Goal: Task Accomplishment & Management: Manage account settings

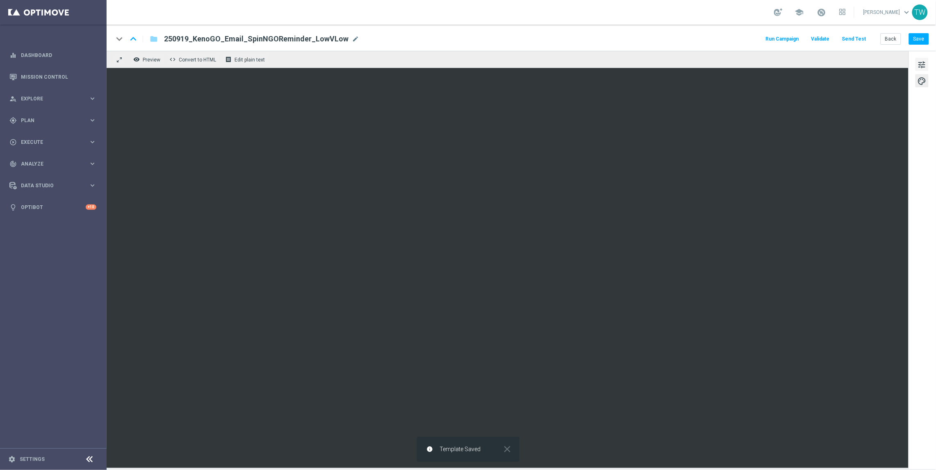
click at [926, 64] on span "tune" at bounding box center [922, 64] width 9 height 11
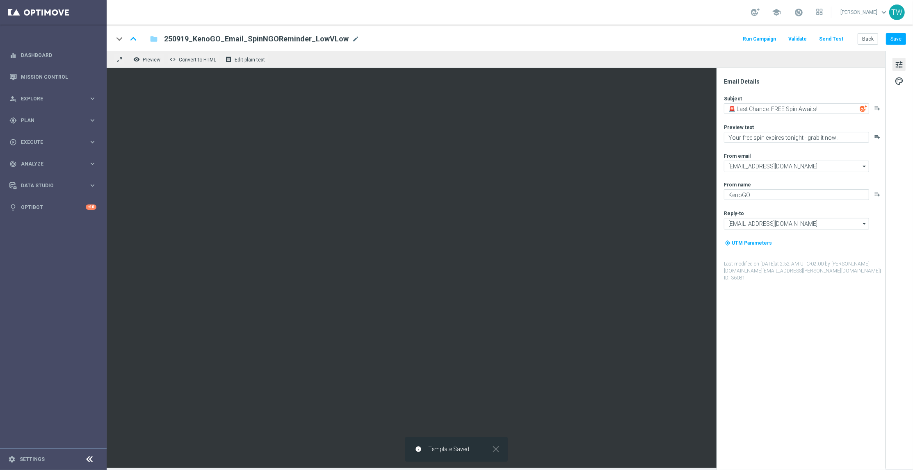
click at [836, 34] on button "Send Test" at bounding box center [831, 39] width 27 height 11
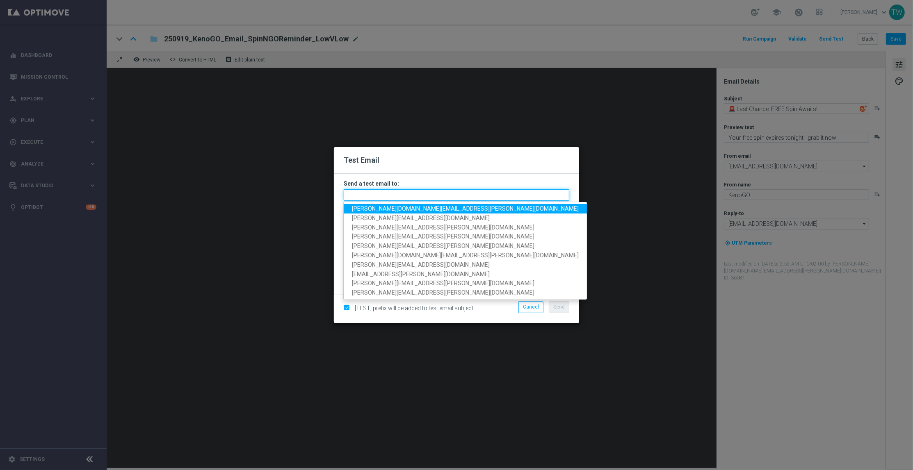
click at [485, 194] on input "text" at bounding box center [456, 194] width 225 height 11
click at [392, 209] on span "tina.wang@kenogo.com" at bounding box center [465, 208] width 227 height 7
type input "tina.wang@kenogo.com"
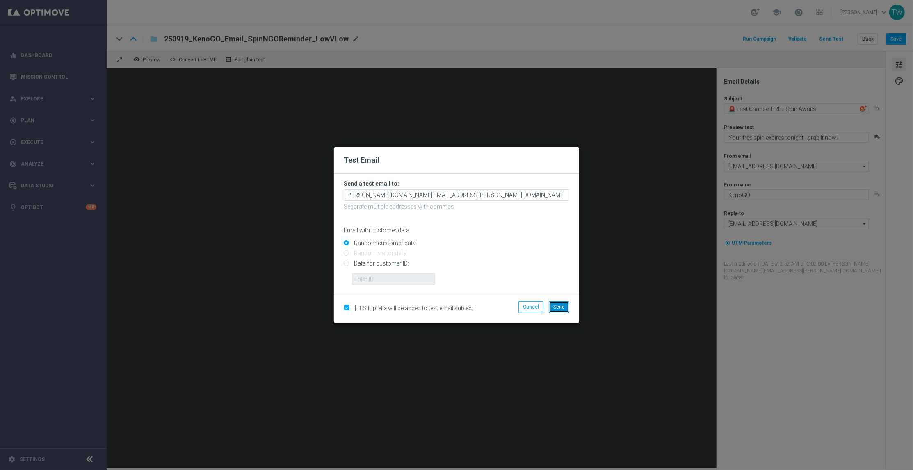
click at [564, 305] on span "Send" at bounding box center [558, 307] width 11 height 6
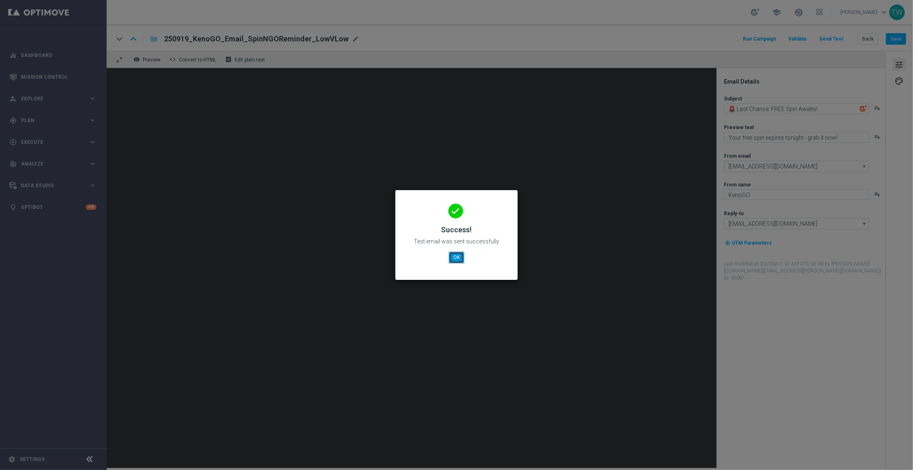
click at [457, 256] on button "OK" at bounding box center [457, 257] width 16 height 11
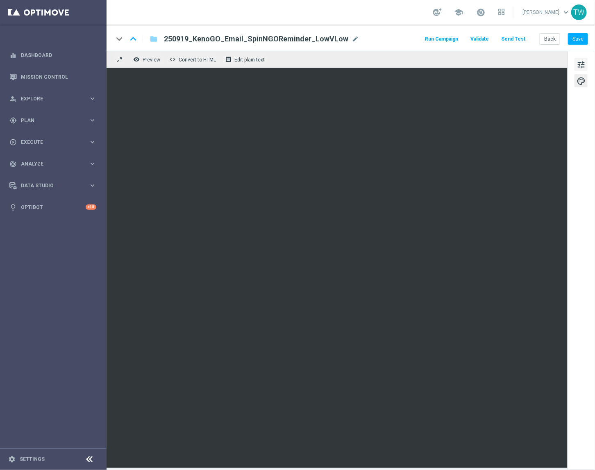
click at [586, 63] on span "tune" at bounding box center [581, 64] width 9 height 11
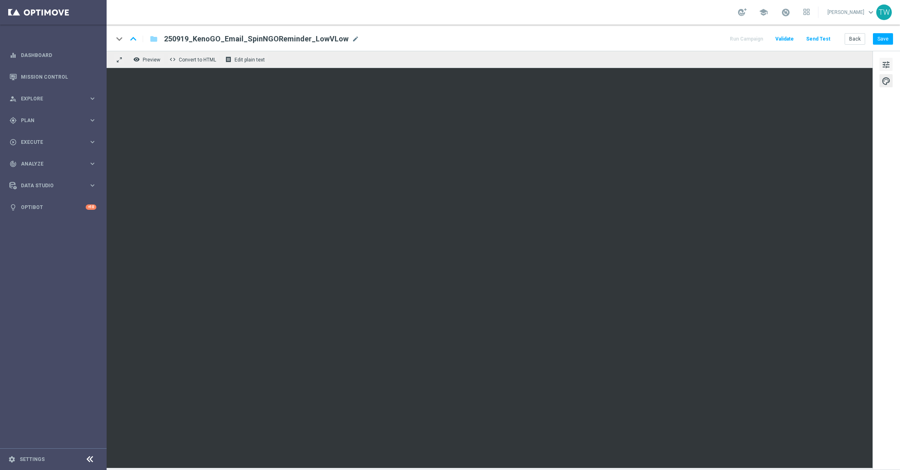
click at [887, 63] on span "tune" at bounding box center [885, 64] width 9 height 11
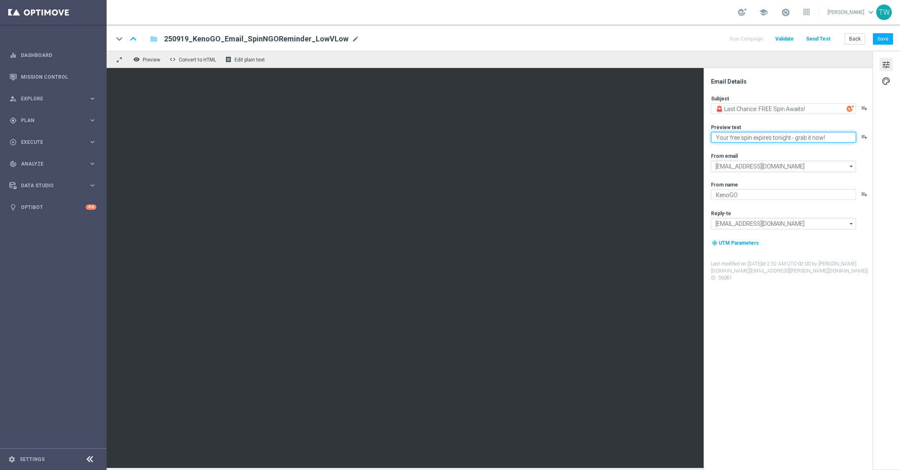
drag, startPoint x: 832, startPoint y: 140, endPoint x: 704, endPoint y: 132, distance: 128.6
click at [704, 132] on div "Email Details Subject 🚨 Last Chance: FREE Spin Awaits! playlist_add Preview tex…" at bounding box center [788, 269] width 169 height 402
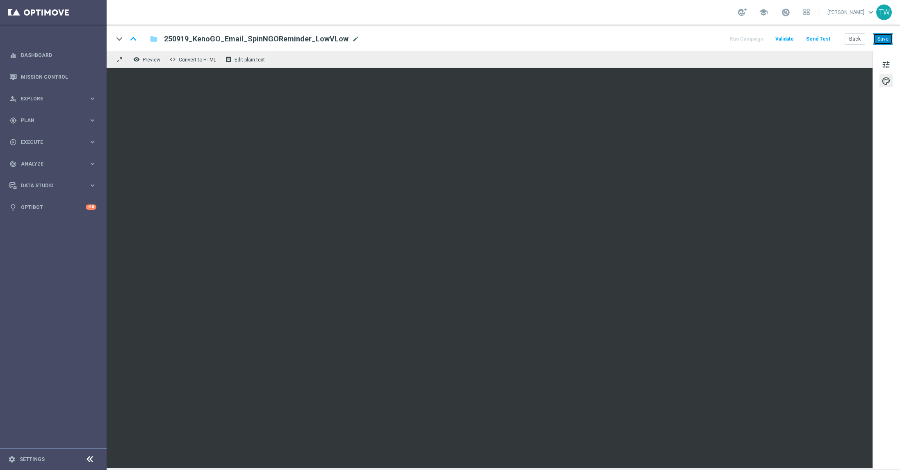
click at [884, 35] on button "Save" at bounding box center [883, 38] width 20 height 11
click at [884, 39] on button "Save" at bounding box center [883, 38] width 20 height 11
click at [887, 63] on span "tune" at bounding box center [885, 64] width 9 height 11
click at [873, 166] on div "tune palette" at bounding box center [885, 260] width 27 height 419
click at [881, 39] on button "Save" at bounding box center [883, 38] width 20 height 11
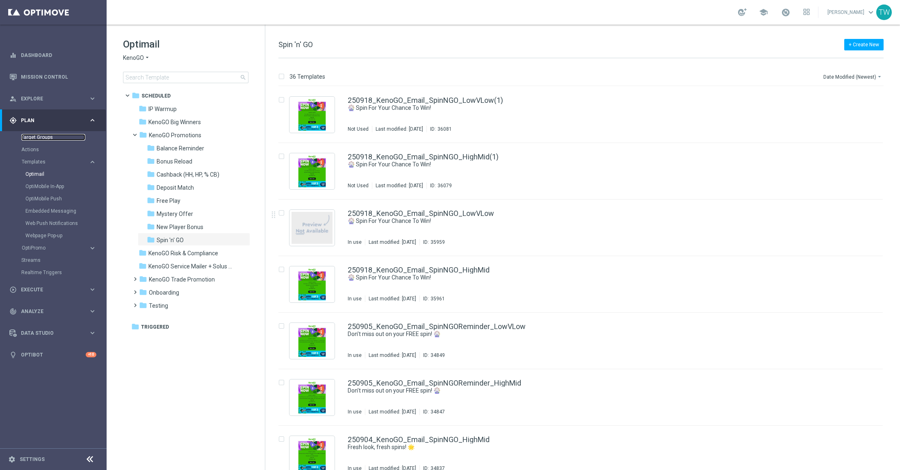
click at [37, 136] on link "Target Groups" at bounding box center [53, 137] width 64 height 7
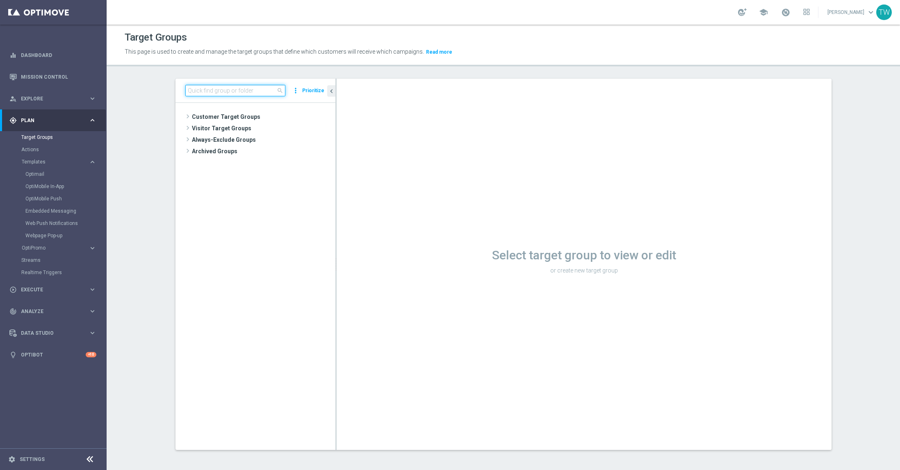
click at [237, 96] on div "search" at bounding box center [235, 90] width 100 height 11
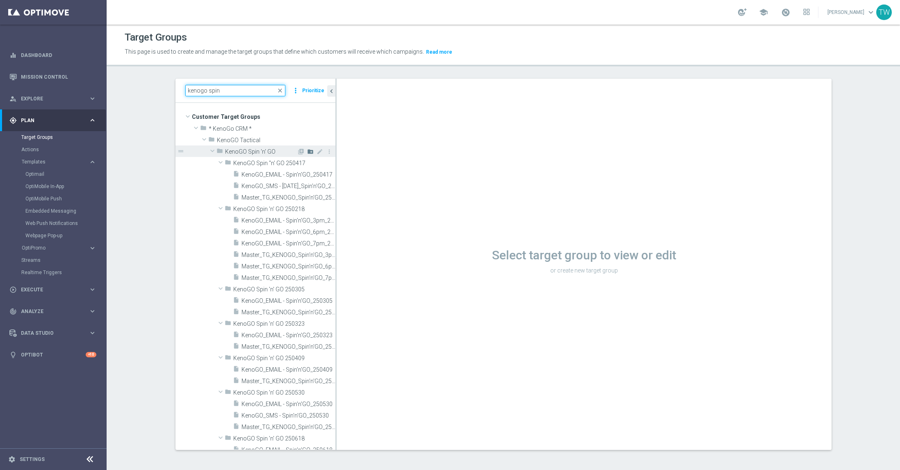
type input "kenogo spin"
click at [309, 150] on icon "create_new_folder" at bounding box center [310, 151] width 7 height 7
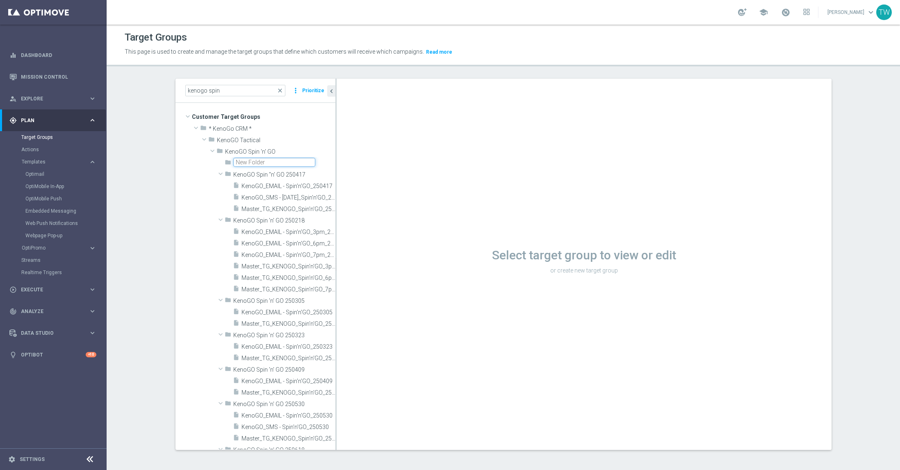
click at [260, 161] on input "text" at bounding box center [274, 162] width 82 height 9
type input "KenoGO Spin 'n' GO 250919"
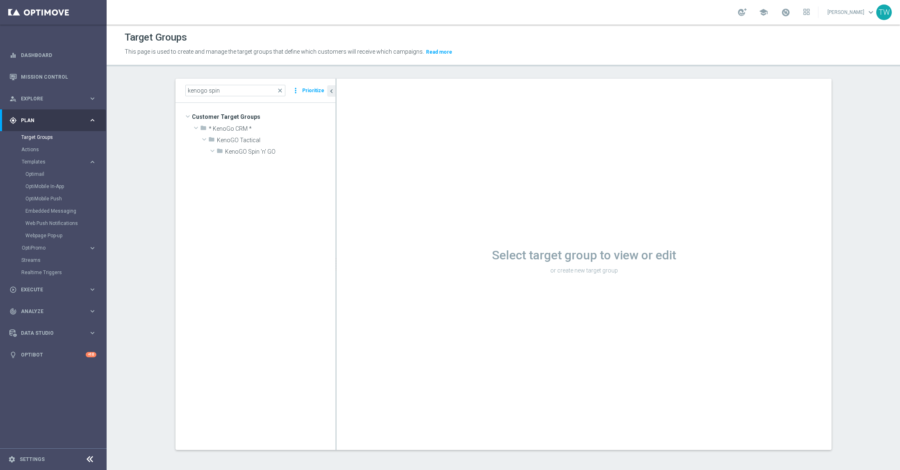
scroll to position [887, 0]
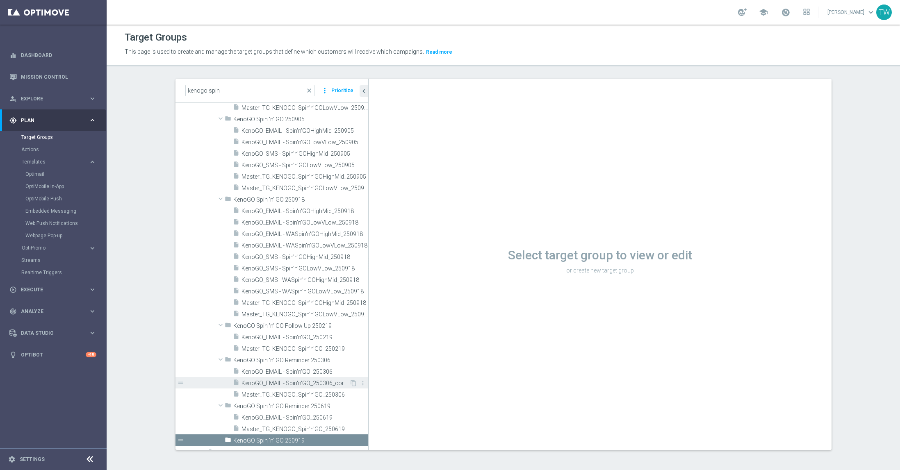
drag, startPoint x: 335, startPoint y: 379, endPoint x: 367, endPoint y: 377, distance: 32.5
click at [367, 377] on as-split "kenogo spin close more_vert Prioritize Customer Target Groups library_add creat…" at bounding box center [503, 264] width 656 height 371
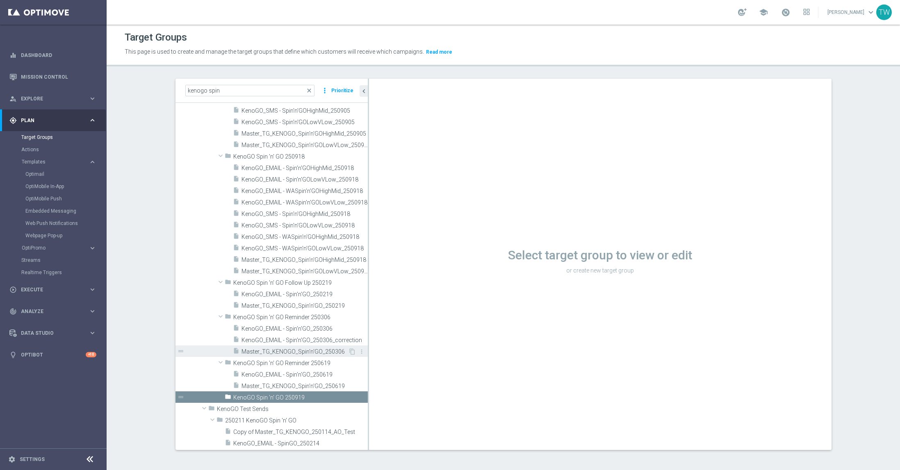
scroll to position [1, 0]
click at [328, 260] on span "Master_TG_KENOGO_Spin'n'GOHighMid_250918" at bounding box center [295, 259] width 108 height 7
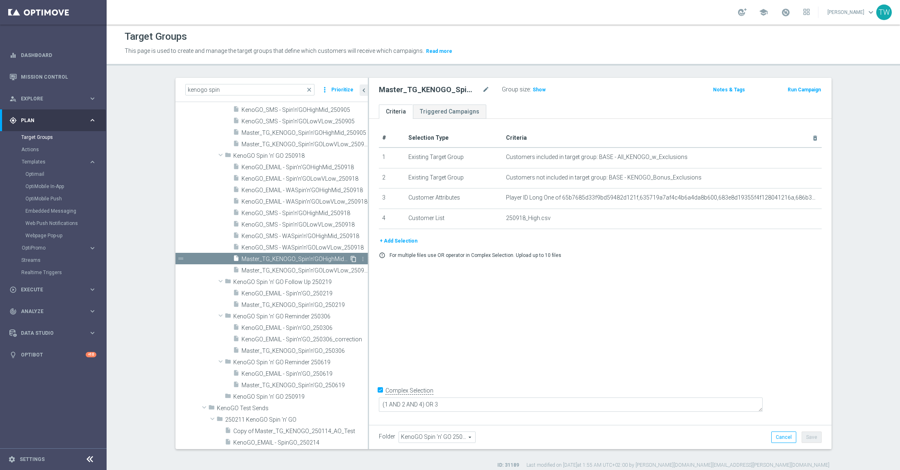
click at [353, 257] on icon "content_copy" at bounding box center [353, 259] width 7 height 7
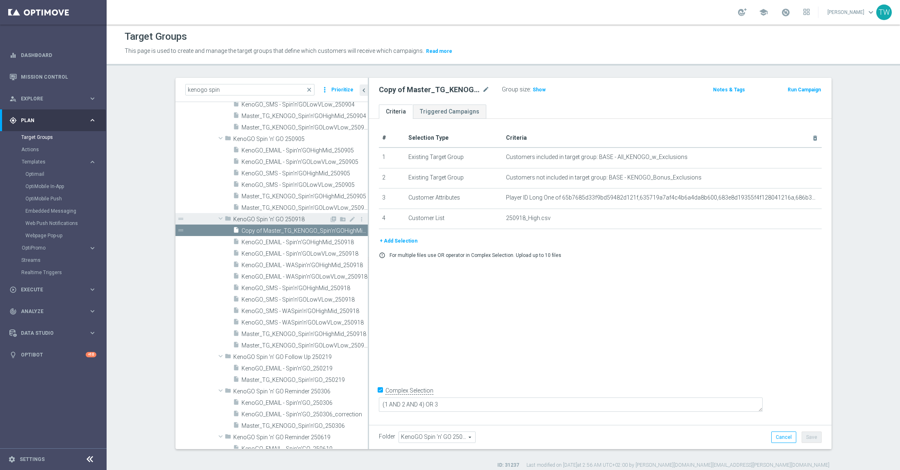
scroll to position [941, 0]
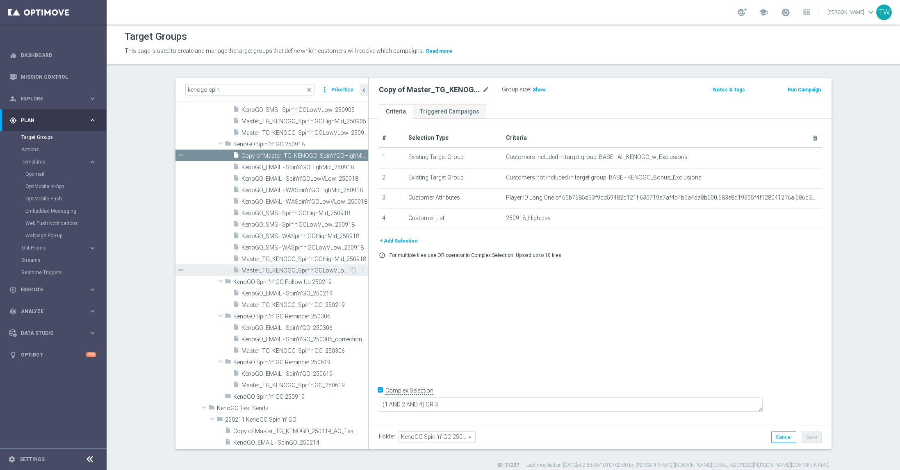
click at [335, 273] on span "Master_TG_KENOGO_Spin'n'GOLowVLow_250918" at bounding box center [295, 270] width 108 height 7
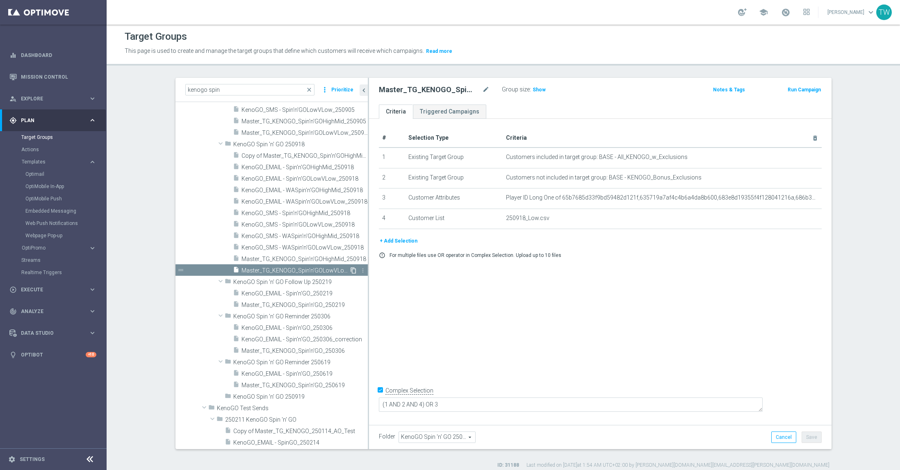
click at [354, 270] on icon "content_copy" at bounding box center [353, 270] width 7 height 7
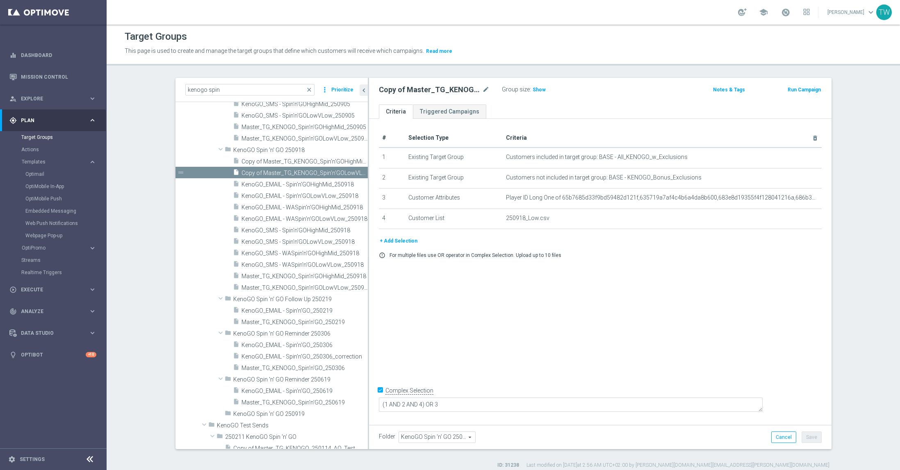
scroll to position [796, 0]
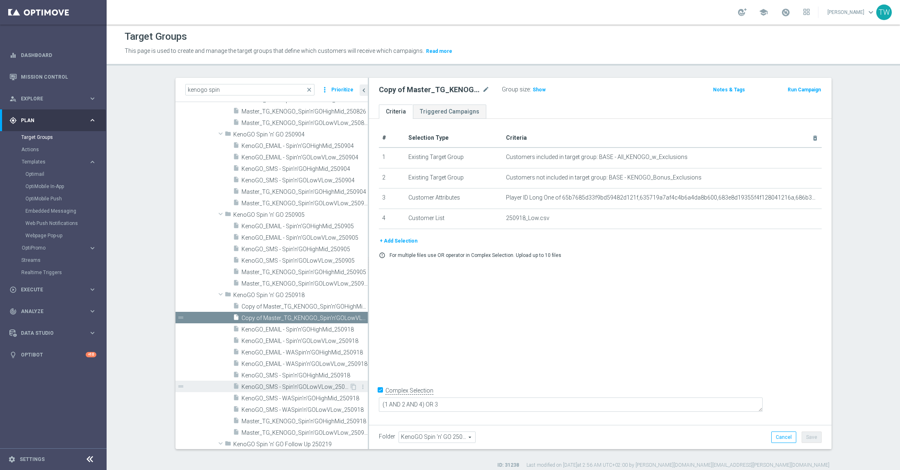
click at [337, 387] on span "KenoGO_SMS - Spin'n'GOLowVLow_250918" at bounding box center [295, 387] width 108 height 7
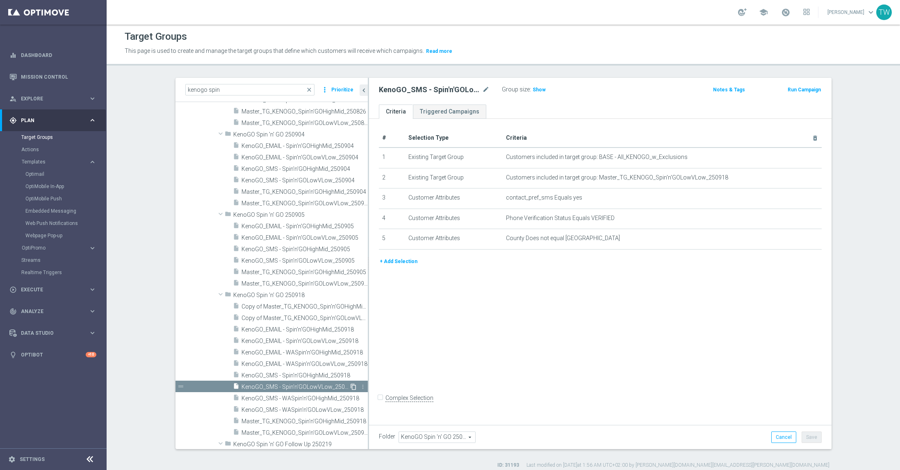
click at [352, 385] on icon "content_copy" at bounding box center [353, 387] width 7 height 7
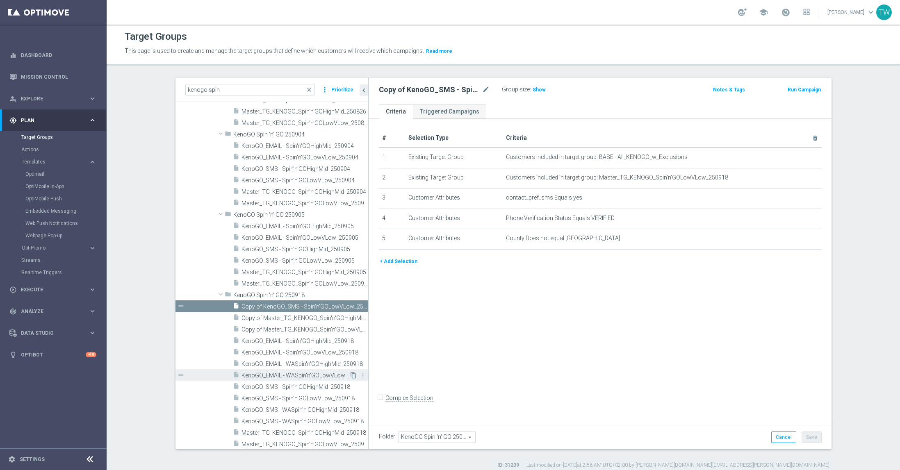
scroll to position [786, 0]
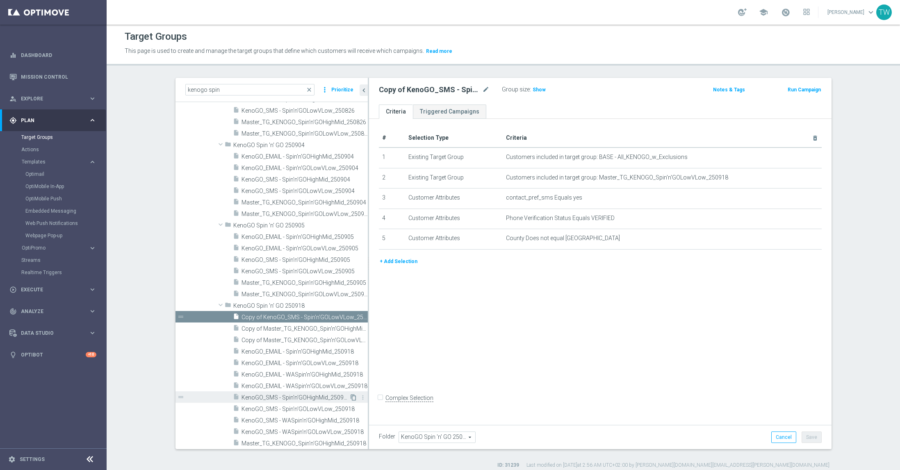
click at [352, 396] on icon "content_copy" at bounding box center [353, 397] width 7 height 7
click at [353, 363] on icon "content_copy" at bounding box center [353, 363] width 7 height 7
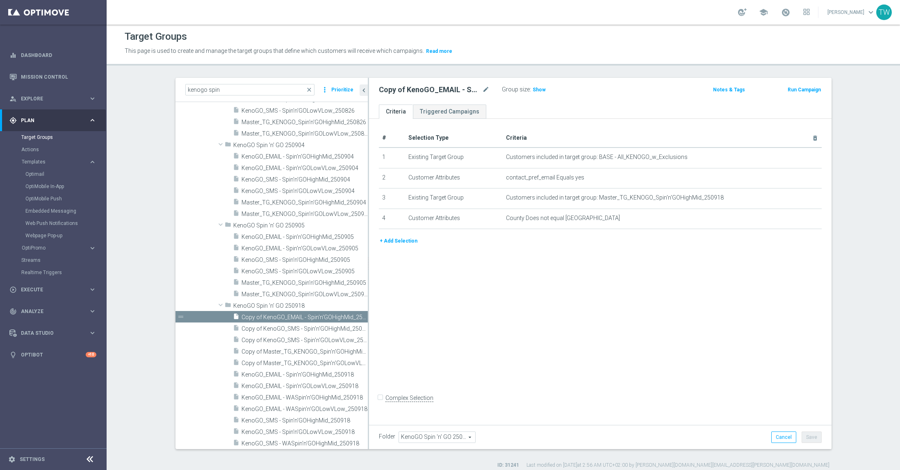
scroll to position [786, 0]
click at [353, 387] on icon "content_copy" at bounding box center [353, 386] width 7 height 7
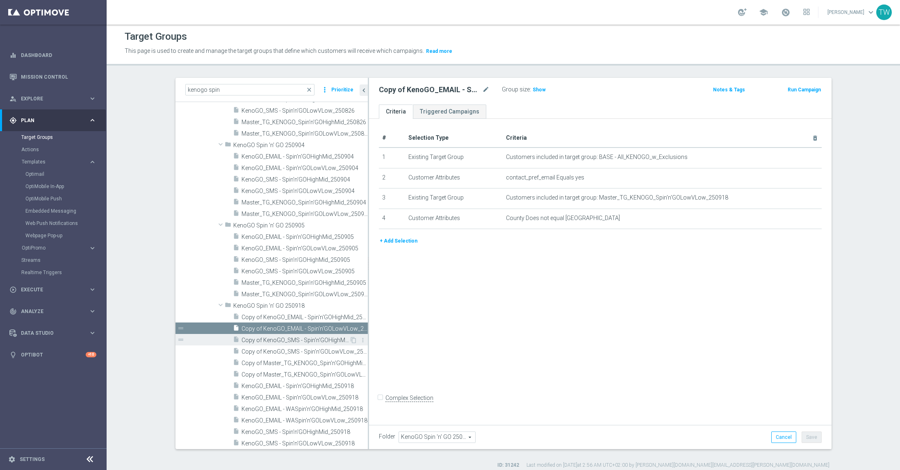
scroll to position [796, 0]
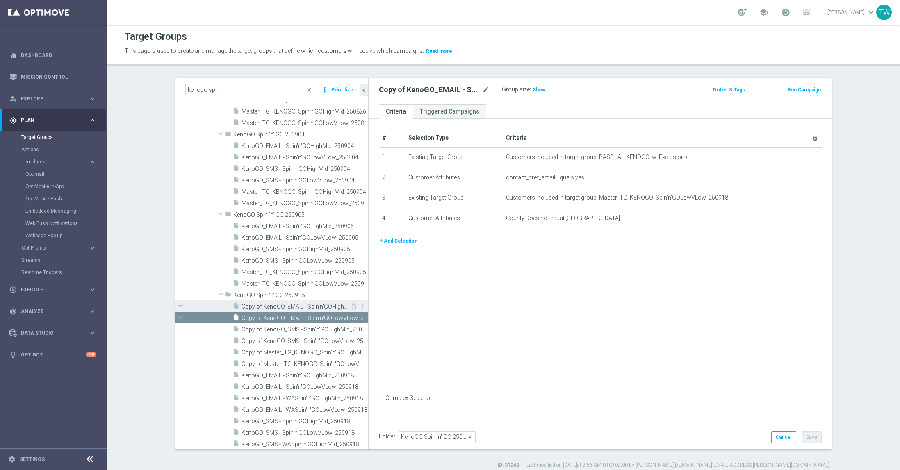
click at [274, 305] on span "Copy of KenoGO_EMAIL - Spin'n'GOHighMid_250918" at bounding box center [295, 306] width 108 height 7
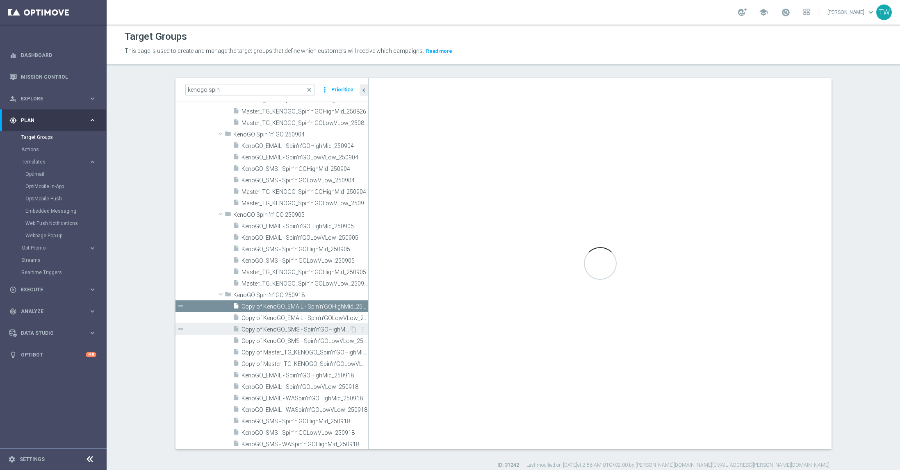
drag, startPoint x: 267, startPoint y: 319, endPoint x: 267, endPoint y: 328, distance: 9.4
click at [267, 319] on span "Copy of KenoGO_EMAIL - Spin'n'GOLowVLow_250918" at bounding box center [304, 318] width 126 height 7
drag, startPoint x: 267, startPoint y: 329, endPoint x: 263, endPoint y: 338, distance: 9.7
click at [267, 329] on span "Copy of KenoGO_SMS - Spin'n'GOHighMid_250918" at bounding box center [304, 329] width 126 height 7
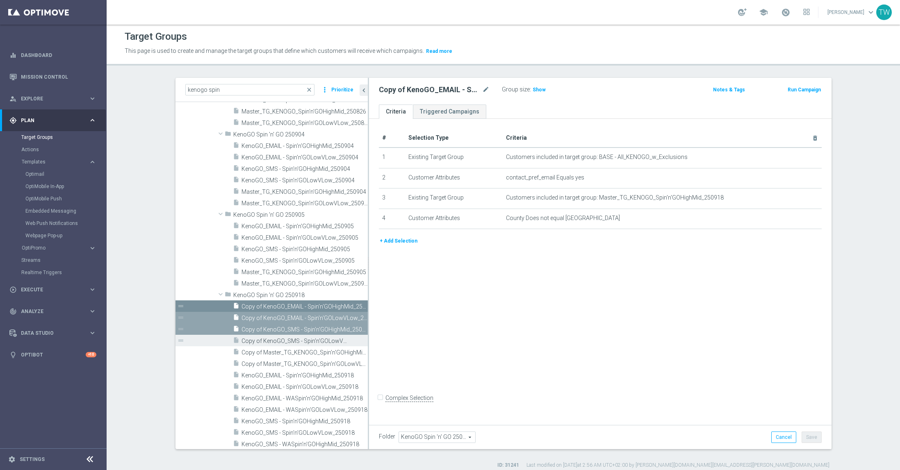
drag, startPoint x: 263, startPoint y: 338, endPoint x: 262, endPoint y: 342, distance: 4.2
click at [263, 338] on span "Copy of KenoGO_SMS - Spin'n'GOLowVLow_250918" at bounding box center [295, 341] width 108 height 7
click at [262, 347] on div "insert_drive_file Copy of Master_TG_KENOGO_Spin'n'GOHighMid_250918" at bounding box center [291, 351] width 116 height 11
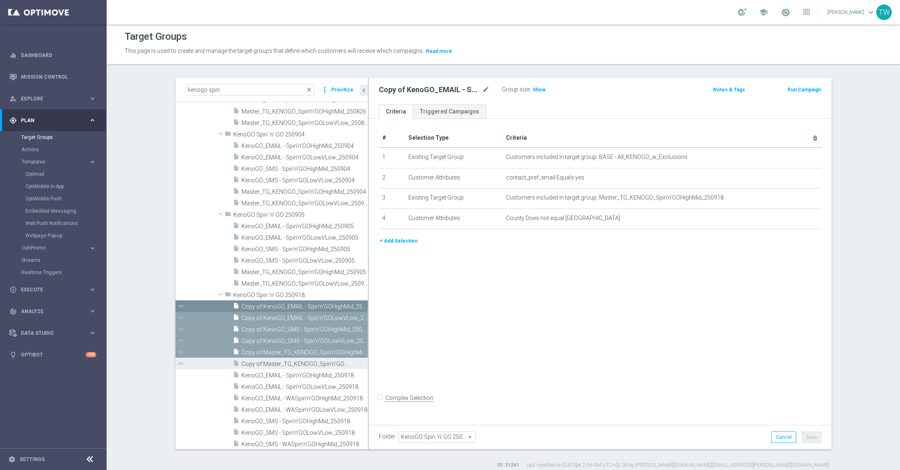
click at [262, 361] on span "Copy of Master_TG_KENOGO_Spin'n'GOLowVLow_250918" at bounding box center [295, 364] width 108 height 7
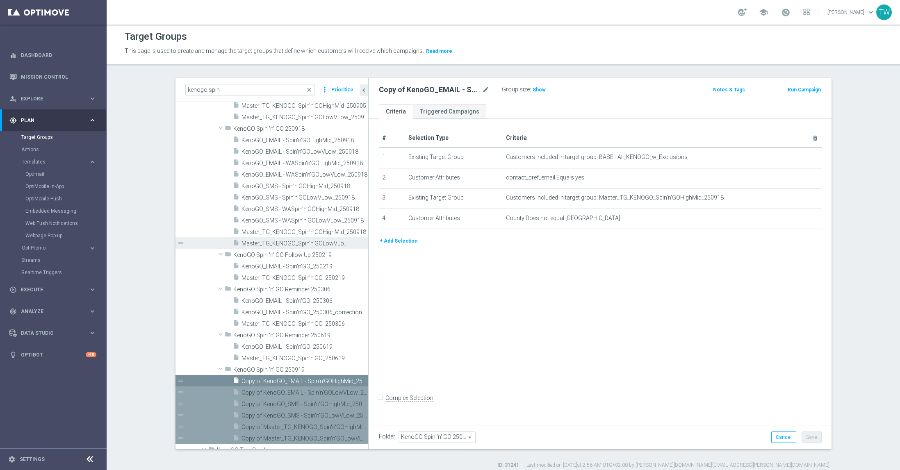
scroll to position [993, 0]
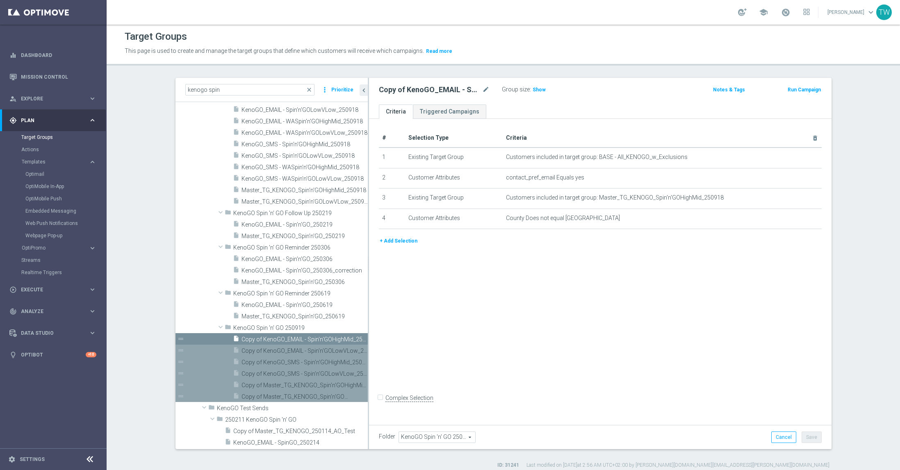
click at [320, 394] on span "Copy of Master_TG_KENOGO_Spin'n'GOLowVLow_250918" at bounding box center [295, 397] width 108 height 7
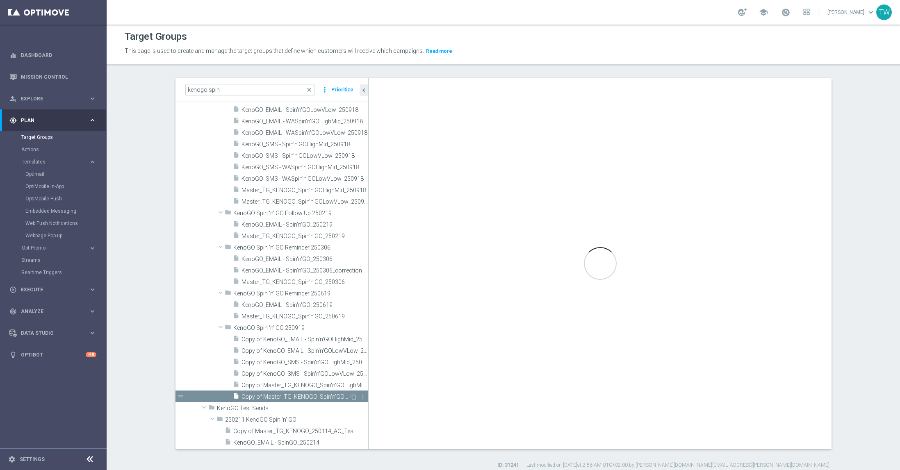
checkbox input "true"
type input "KenoGO Spin 'n' GO 250919"
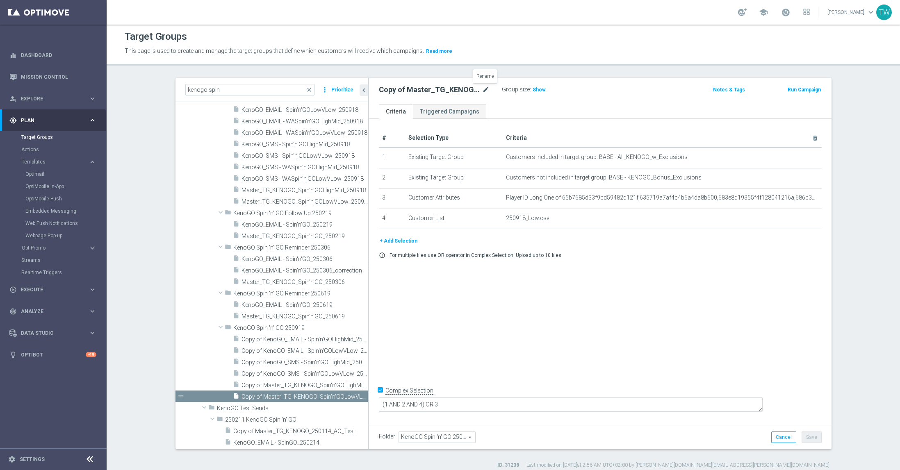
click at [485, 91] on icon "mode_edit" at bounding box center [485, 90] width 7 height 10
click at [439, 89] on input "Master_TG_KENOGO_Spin'n'GOLowVLow_250919" at bounding box center [434, 90] width 111 height 11
type input "Master_TG_KENOGO_Spin'n'GOReminder_LowVLow_250919"
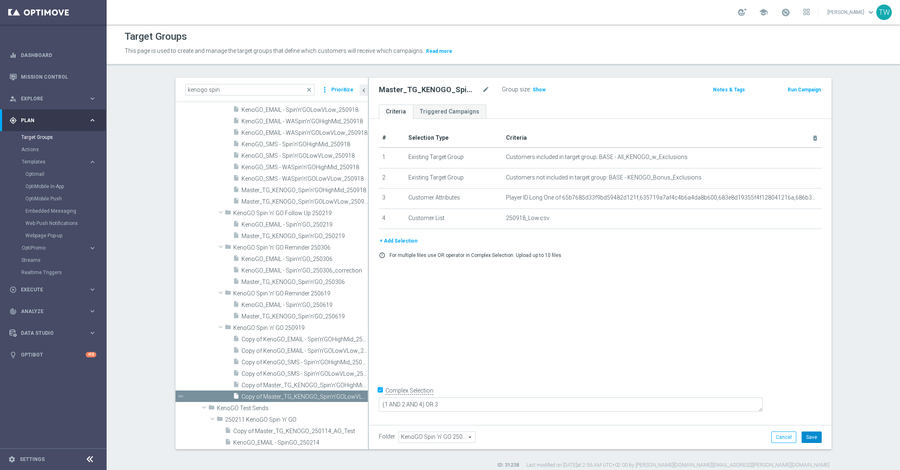
click at [809, 435] on button "Save" at bounding box center [812, 437] width 20 height 11
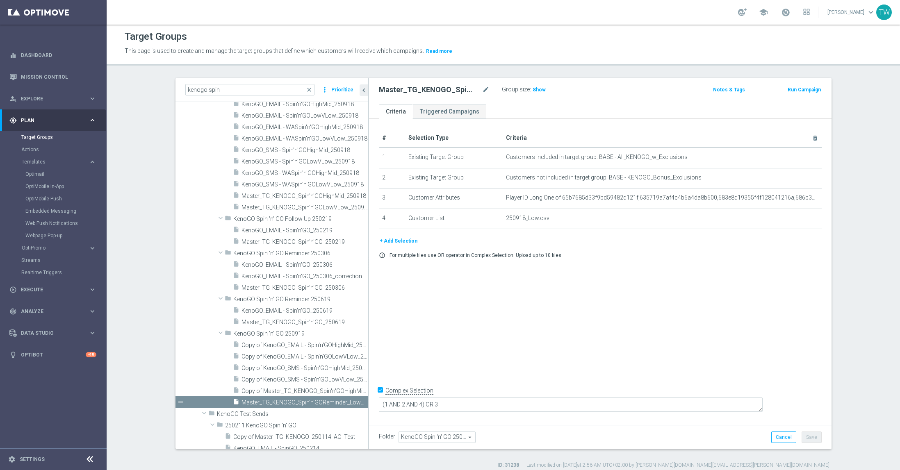
scroll to position [951, 0]
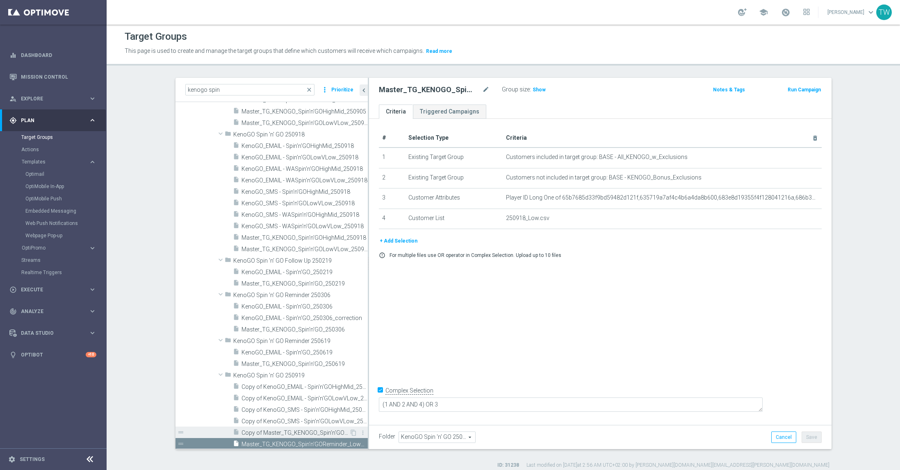
click at [314, 433] on span "Copy of Master_TG_KENOGO_Spin'n'GOHighMid_250918" at bounding box center [295, 433] width 108 height 7
click at [483, 87] on div "Copy of Master_TG_KENOGO_Spin'n'GOHighMid_250918 mode_edit" at bounding box center [434, 90] width 111 height 10
click at [485, 88] on icon "mode_edit" at bounding box center [485, 90] width 7 height 10
click at [443, 89] on input "Master_TG_KENOGO_Spin'n'GOHighMid_250919" at bounding box center [434, 90] width 111 height 11
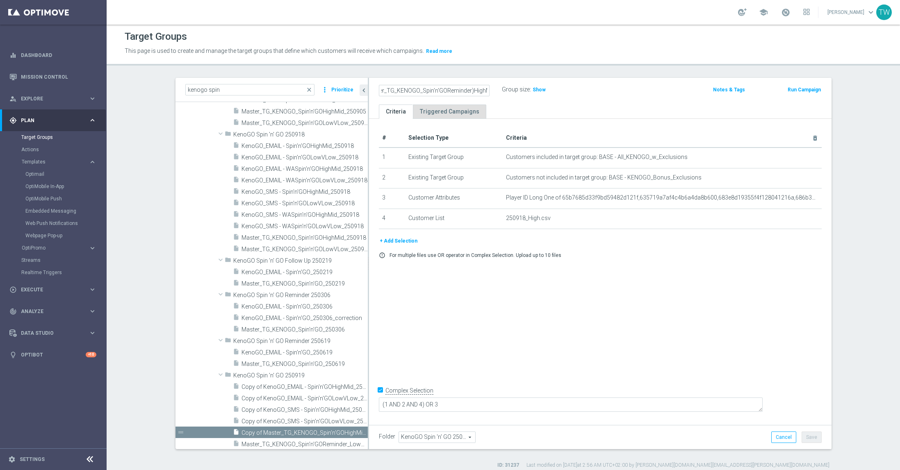
type input "Master_TG_KENOGO_Spin'n'GOReminder)HighMid_250919"
click at [486, 87] on icon "mode_edit" at bounding box center [485, 90] width 7 height 10
click at [443, 89] on input "Master_TG_KENOGO_Spin'n'GOReminder)HighMid_250919" at bounding box center [434, 90] width 111 height 11
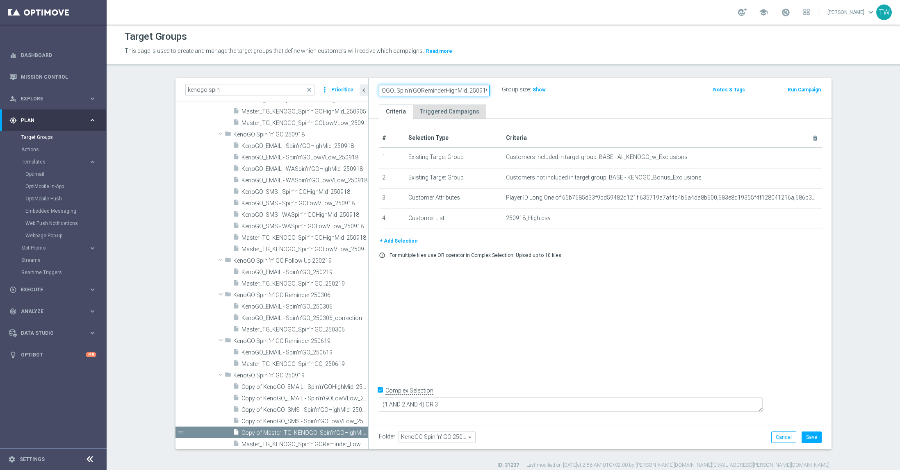
scroll to position [0, 40]
type input "Master_TG_KENOGO_Spin'n'GOReminder_HighMid_250919"
click at [806, 435] on button "Save" at bounding box center [812, 437] width 20 height 11
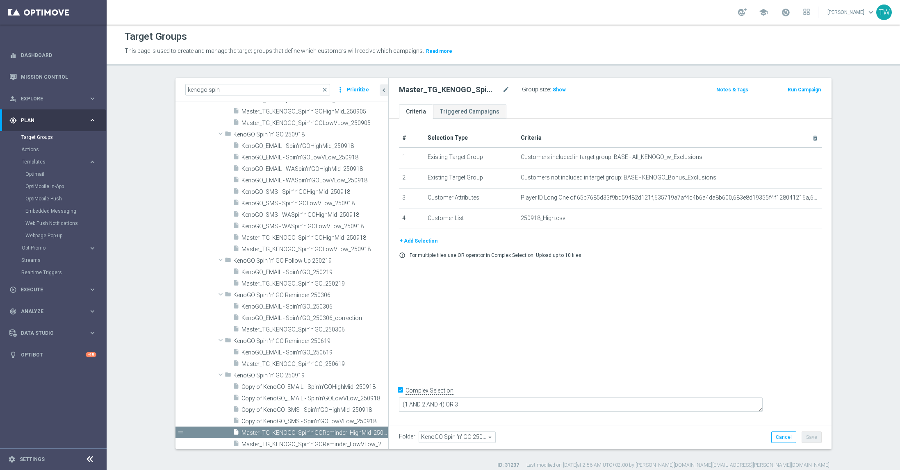
drag, startPoint x: 368, startPoint y: 377, endPoint x: 389, endPoint y: 377, distance: 21.7
click at [389, 377] on div at bounding box center [388, 263] width 1 height 371
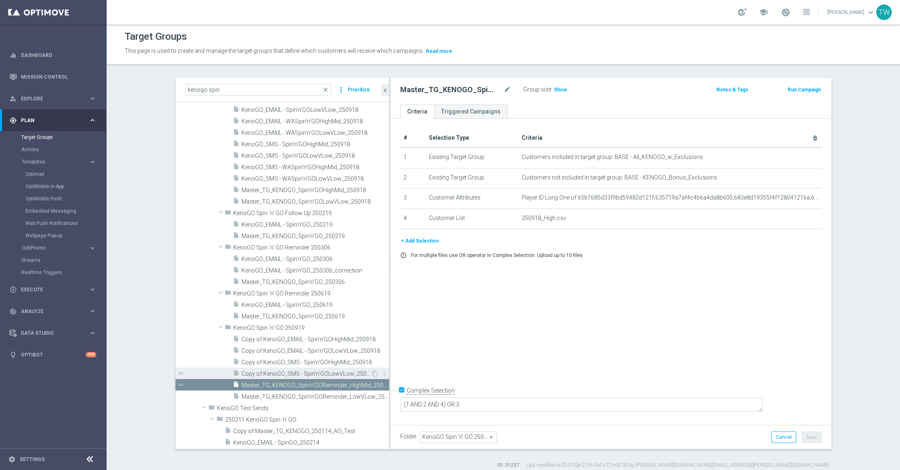
click at [343, 371] on span "Copy of KenoGO_SMS - Spin'n'GOLowVLow_250918" at bounding box center [306, 374] width 130 height 7
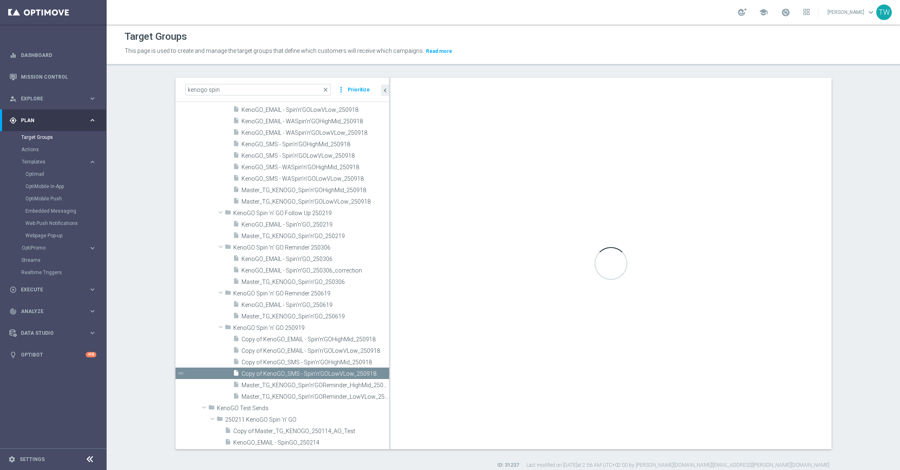
checkbox input "false"
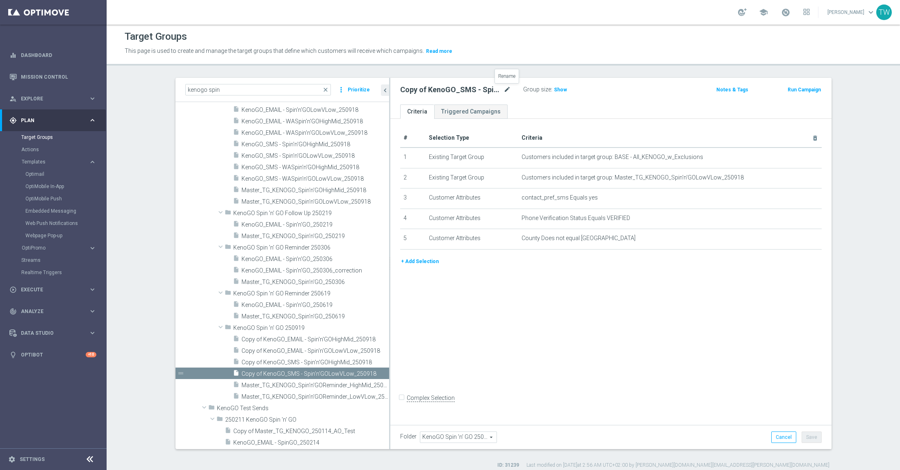
click at [503, 89] on icon "mode_edit" at bounding box center [506, 90] width 7 height 10
click at [462, 89] on input "Copy of KenoGO_SMS - Spin'n'GOLowVLow_250918" at bounding box center [455, 90] width 111 height 11
type input "KenoGO_SMS - Spin'n'GORemind_LowVLow_250919"
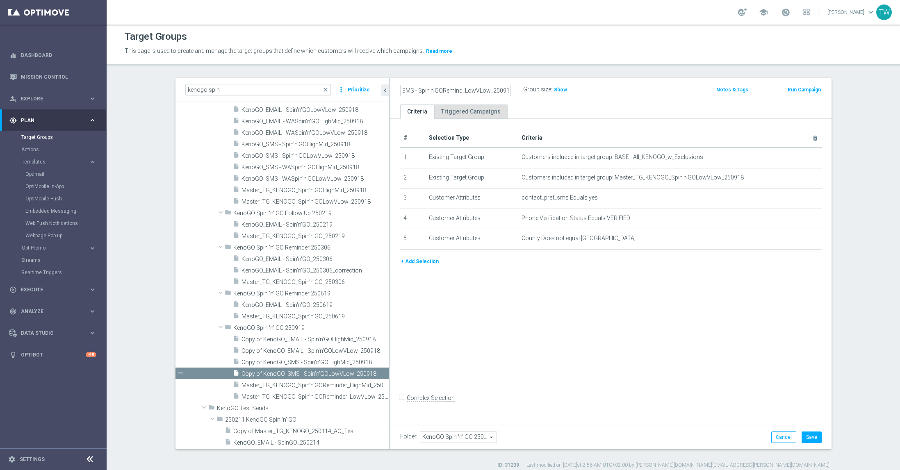
scroll to position [0, 0]
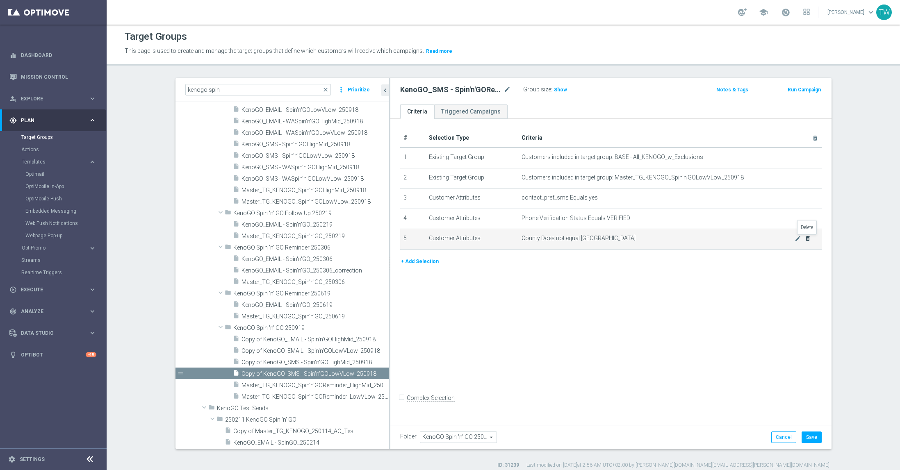
click at [807, 238] on icon "delete_forever" at bounding box center [807, 238] width 7 height 7
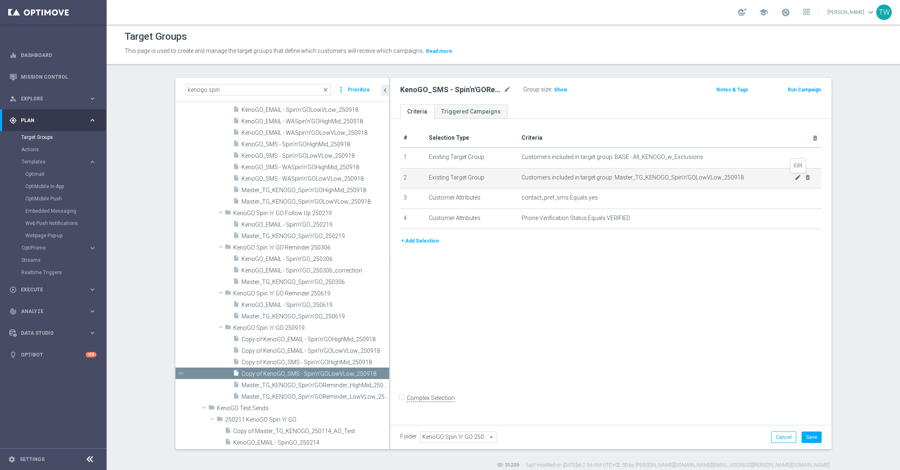
click at [797, 176] on icon "mode_edit" at bounding box center [798, 177] width 7 height 7
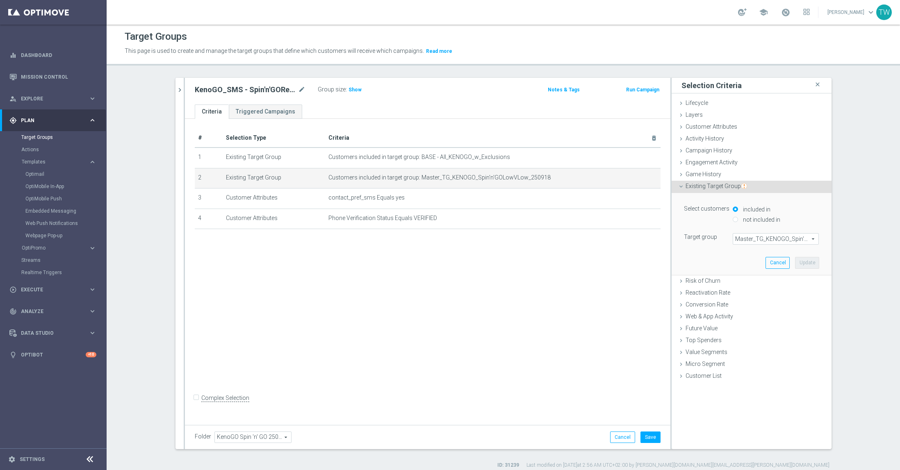
click at [779, 237] on span "Master_TG_KENOGO_Spin'n'GOLowVLow_250918" at bounding box center [775, 239] width 85 height 11
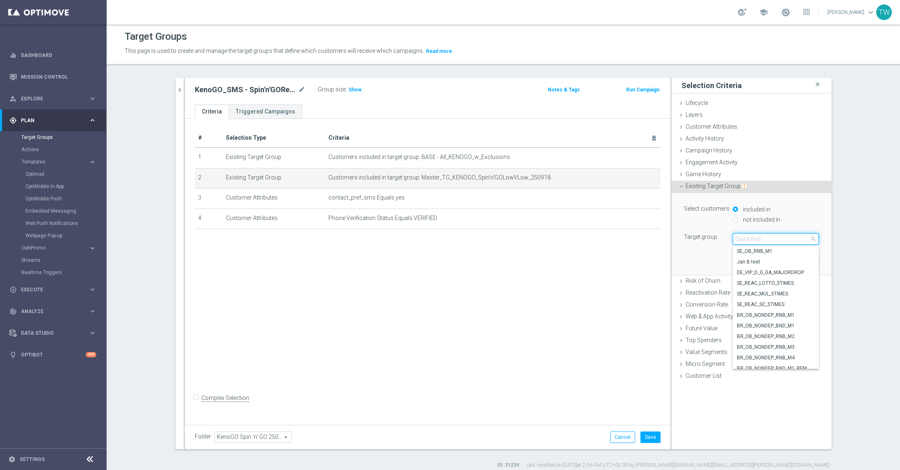
click at [778, 237] on input "search" at bounding box center [776, 238] width 86 height 11
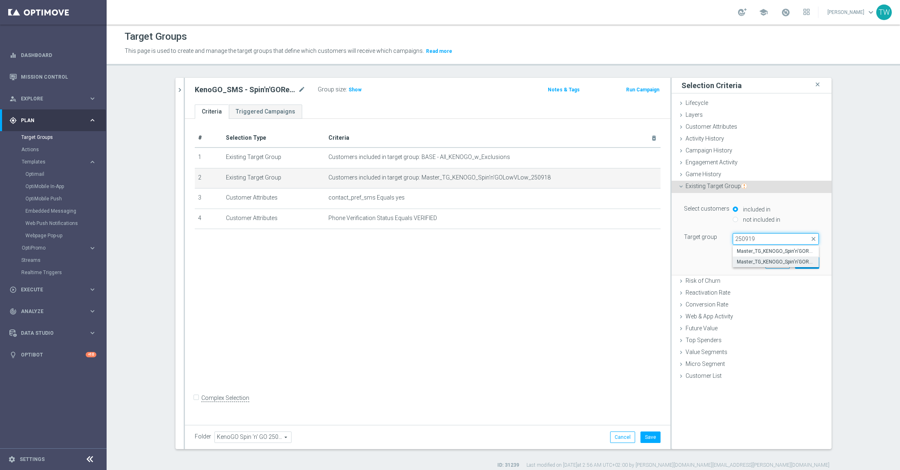
type input "250919"
click at [799, 264] on span "Master_TG_KENOGO_Spin'n'GOReminder_LowVLow_250919" at bounding box center [776, 262] width 78 height 7
type input "Master_TG_KENOGO_Spin'n'GOReminder_LowVLow_250919"
click at [806, 264] on button "Update" at bounding box center [807, 262] width 24 height 11
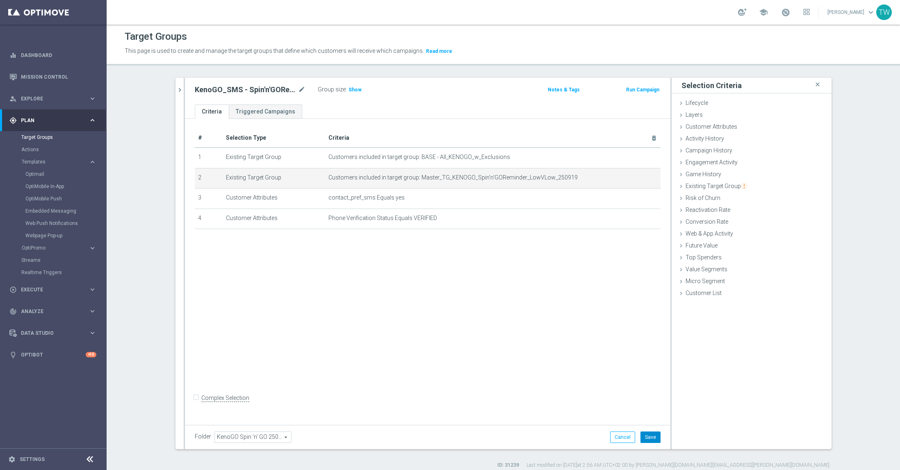
click at [653, 442] on button "Save" at bounding box center [650, 437] width 20 height 11
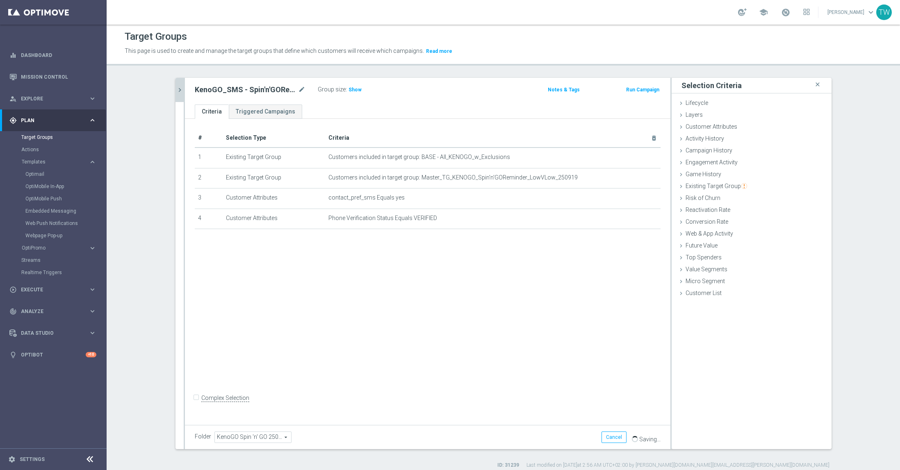
click at [182, 87] on icon "chevron_right" at bounding box center [180, 90] width 8 height 8
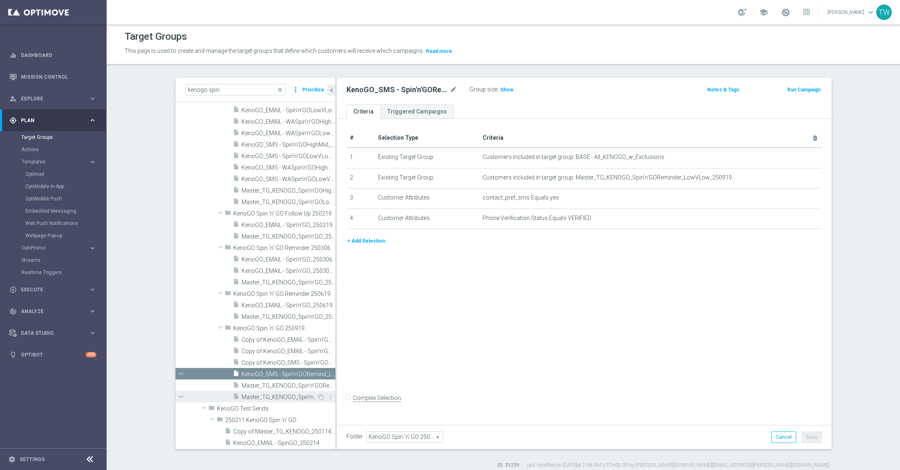
click at [291, 395] on span "Master_TG_KENOGO_Spin'n'GOReminder_LowVLow_250919" at bounding box center [278, 397] width 75 height 7
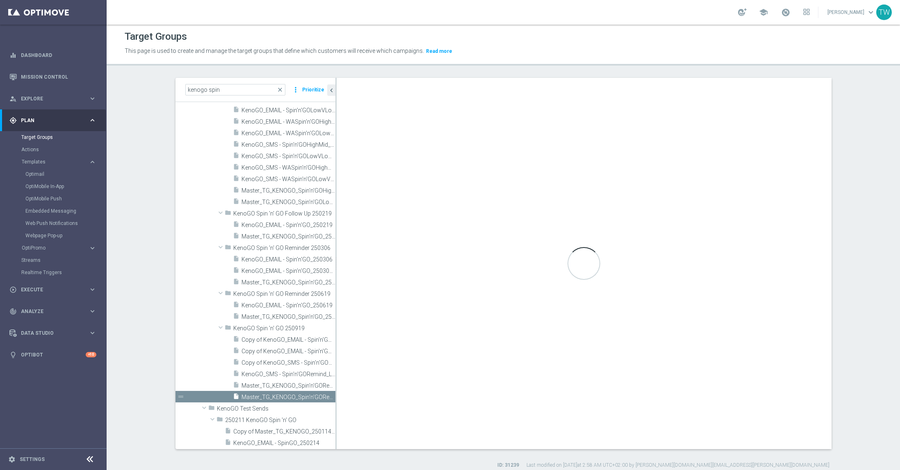
scroll to position [992, 0]
checkbox input "true"
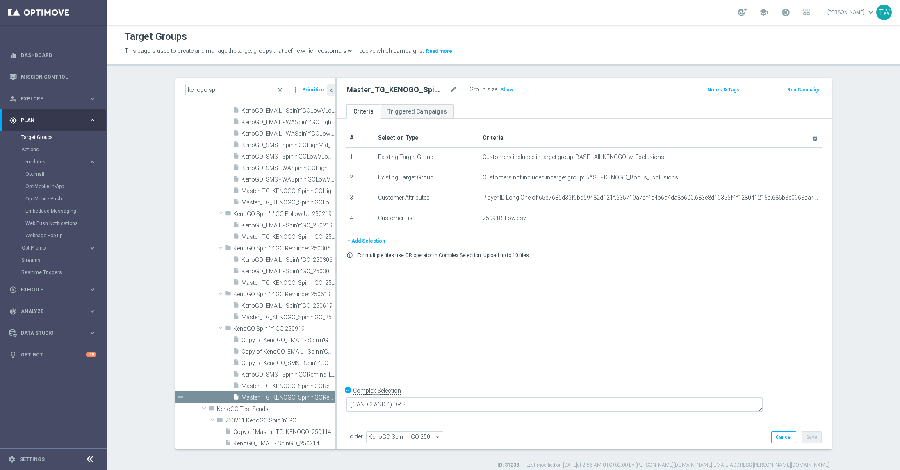
click at [449, 87] on div "Master_TG_KENOGO_Spin'n'GOReminder_LowVLow_250919 mode_edit" at bounding box center [401, 90] width 111 height 10
click at [451, 89] on icon "mode_edit" at bounding box center [453, 90] width 7 height 10
drag, startPoint x: 404, startPoint y: 89, endPoint x: 424, endPoint y: 104, distance: 25.0
click at [405, 90] on input "Master_TG_KENOGO_Spin'n'GOReminder_LowVLow_250919" at bounding box center [401, 90] width 111 height 11
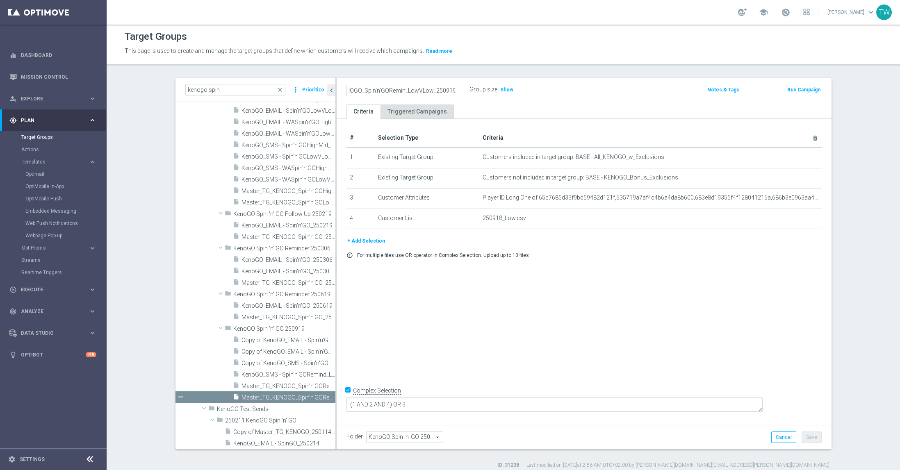
scroll to position [0, 38]
type input "Master_TG_KENOGO_Spin'n'GORemind_LowVLow_250919"
drag, startPoint x: 813, startPoint y: 436, endPoint x: 707, endPoint y: 447, distance: 106.4
click at [807, 435] on button "Save" at bounding box center [812, 437] width 20 height 11
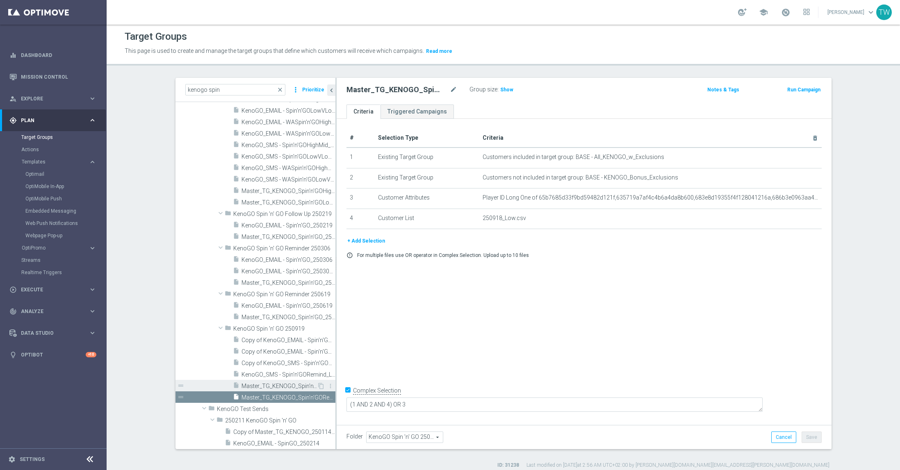
click at [294, 387] on span "Master_TG_KENOGO_Spin'n'GOReminder_HighMid_250919" at bounding box center [278, 386] width 75 height 7
click at [450, 88] on icon "mode_edit" at bounding box center [453, 90] width 7 height 10
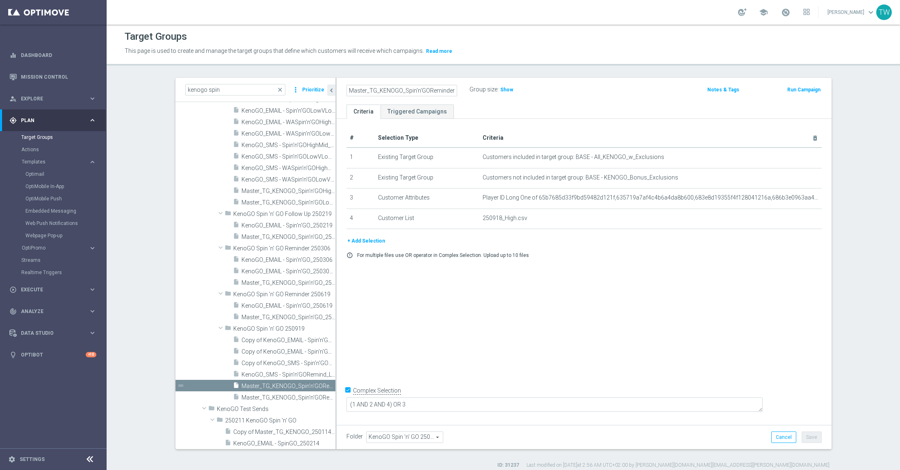
scroll to position [0, 42]
drag, startPoint x: 409, startPoint y: 89, endPoint x: 415, endPoint y: 111, distance: 23.3
click at [409, 89] on input "Master_TG_KENOGO_Spin'n'GOReminder_HighMid_250919" at bounding box center [401, 90] width 111 height 11
type input "Master_TG_KENOGO_Spin'n'GORemind_HighMid_250919"
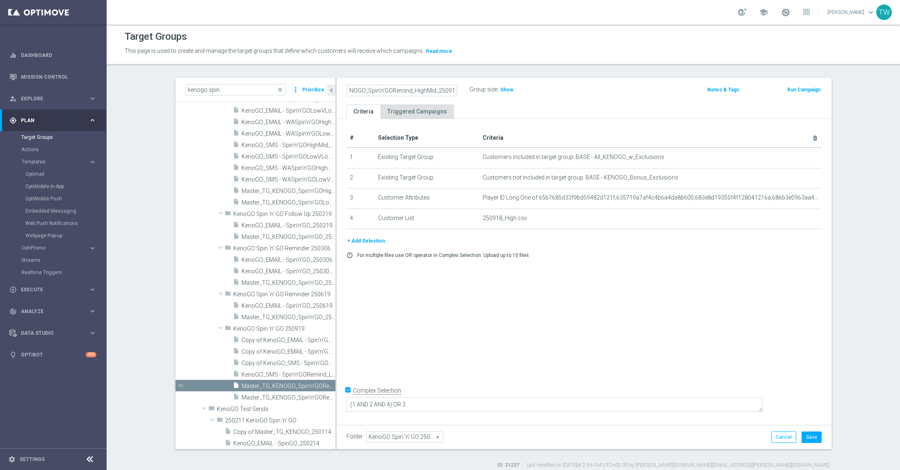
scroll to position [0, 0]
click at [815, 438] on button "Save" at bounding box center [812, 437] width 20 height 11
click at [300, 362] on span "Copy of KenoGO_SMS - Spin'n'GOHighMid_250918" at bounding box center [278, 363] width 75 height 7
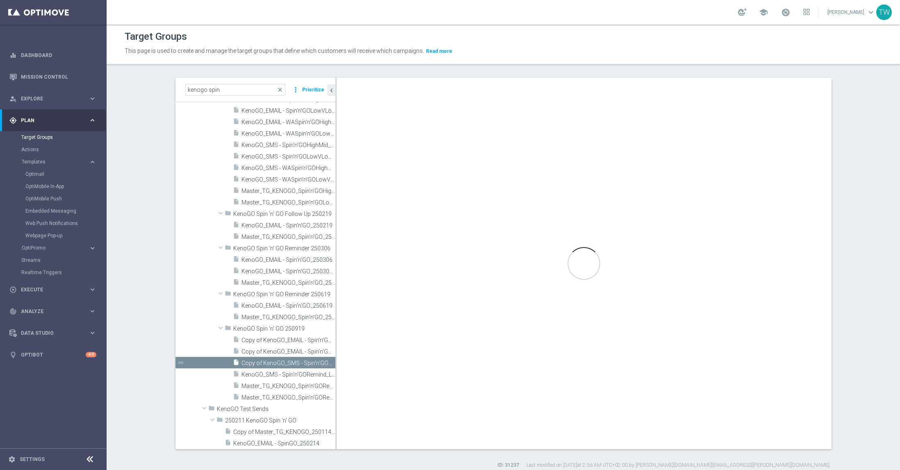
checkbox input "false"
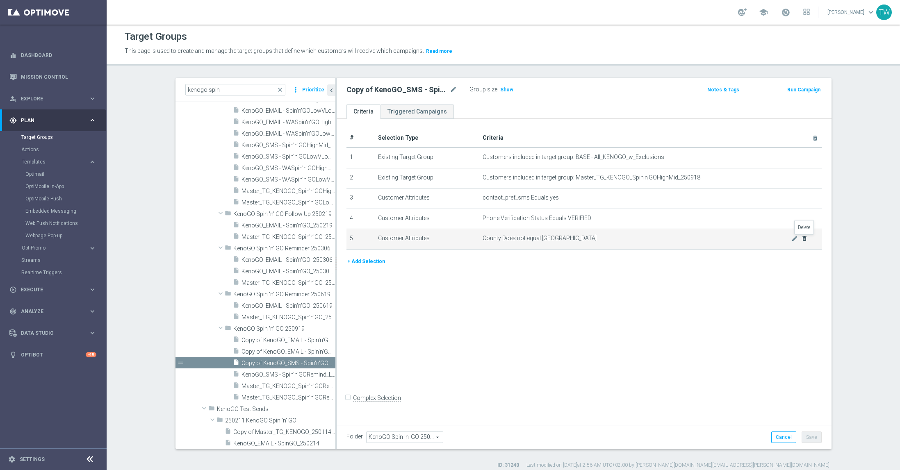
click at [805, 239] on icon "delete_forever" at bounding box center [804, 238] width 7 height 7
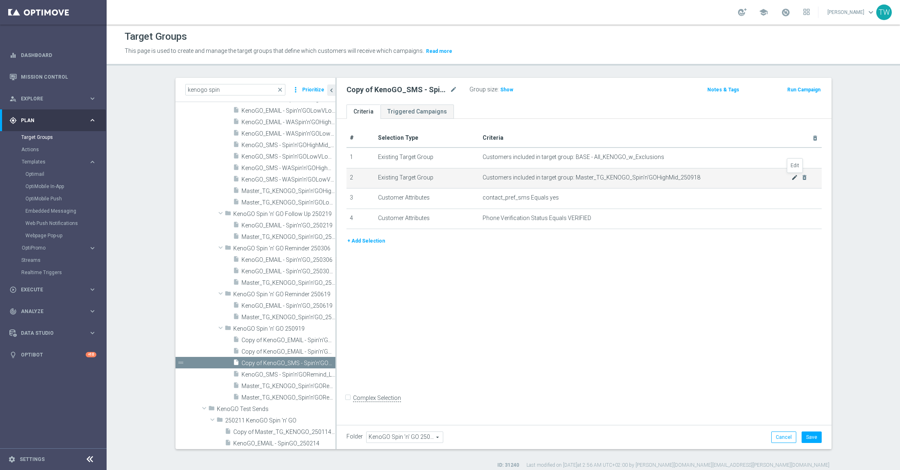
click at [794, 176] on icon "mode_edit" at bounding box center [794, 177] width 7 height 7
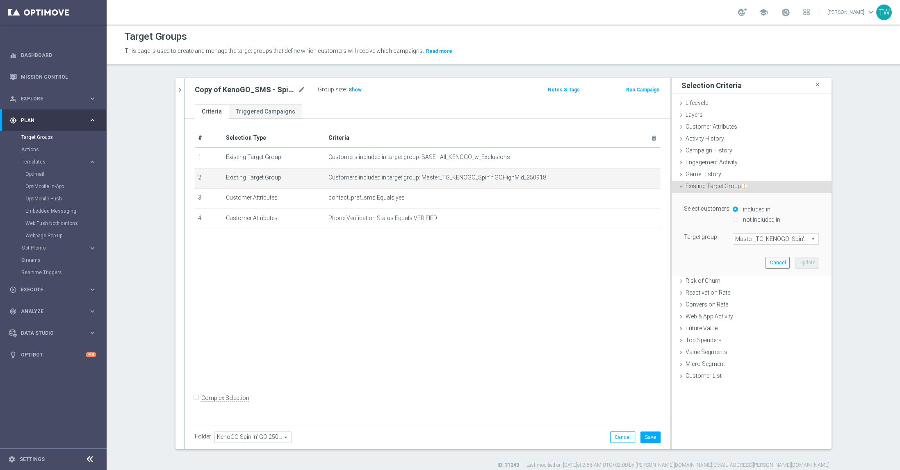
click at [766, 241] on span "Master_TG_KENOGO_Spin'n'GOHighMid_250918" at bounding box center [775, 239] width 85 height 11
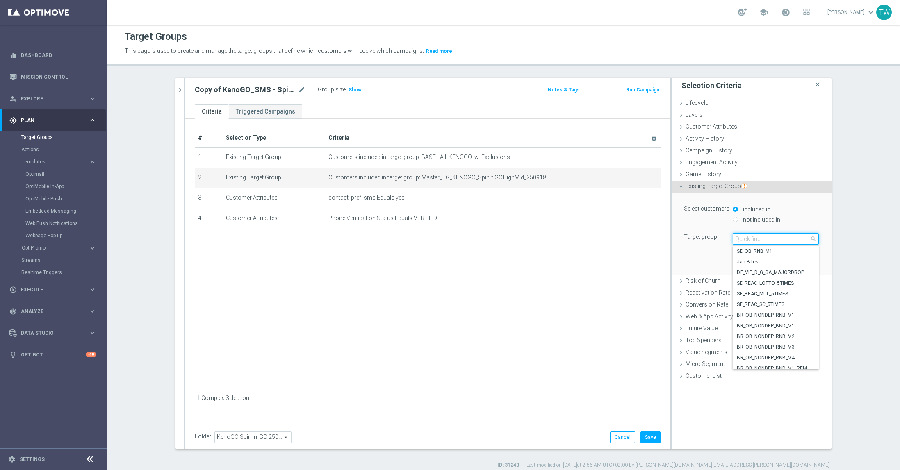
click at [766, 241] on input "search" at bounding box center [776, 238] width 86 height 11
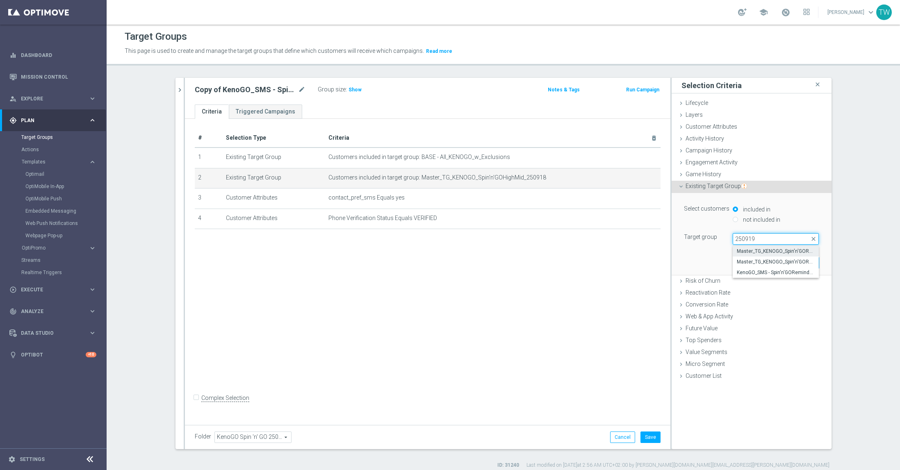
type input "250919"
click at [789, 253] on span "Master_TG_KENOGO_Spin'n'GORemind_HighMid_250919" at bounding box center [776, 251] width 78 height 7
type input "Master_TG_KENOGO_Spin'n'GORemind_HighMid_250919"
drag, startPoint x: 813, startPoint y: 264, endPoint x: 788, endPoint y: 261, distance: 24.7
click at [813, 264] on button "Update" at bounding box center [807, 262] width 24 height 11
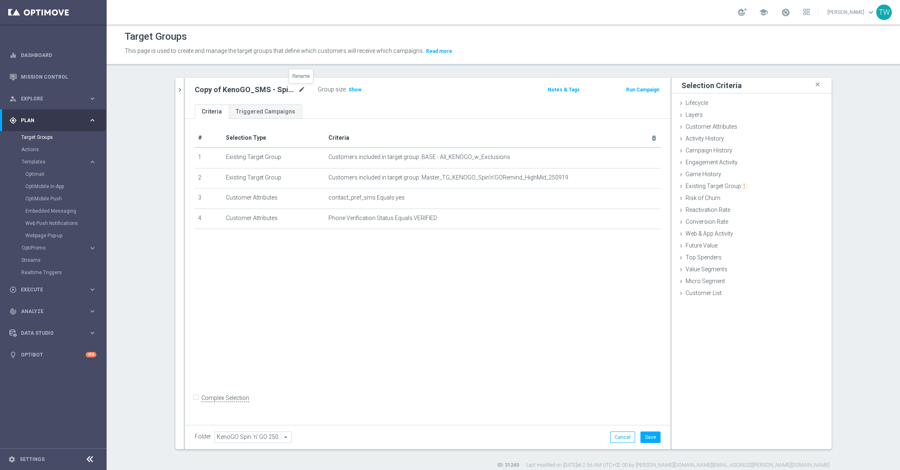
click at [301, 89] on icon "mode_edit" at bounding box center [301, 90] width 7 height 10
click at [258, 89] on input "Copy of KenoGO_SMS - Spin'n'GOHighMid_250918" at bounding box center [250, 90] width 111 height 11
type input "KenoGO_SMS - Spin'n'GOHighMid_250919"
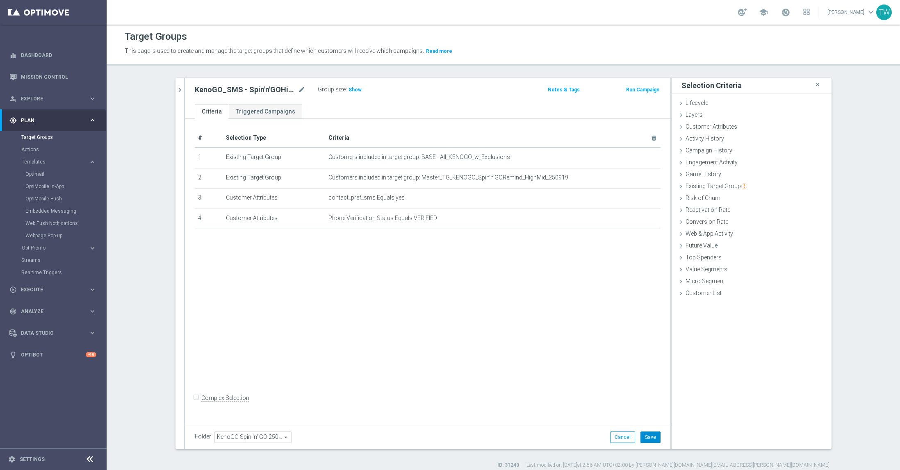
drag, startPoint x: 646, startPoint y: 436, endPoint x: 657, endPoint y: 435, distance: 11.1
click at [646, 436] on button "Save" at bounding box center [650, 437] width 20 height 11
click at [178, 88] on icon "chevron_right" at bounding box center [180, 90] width 8 height 8
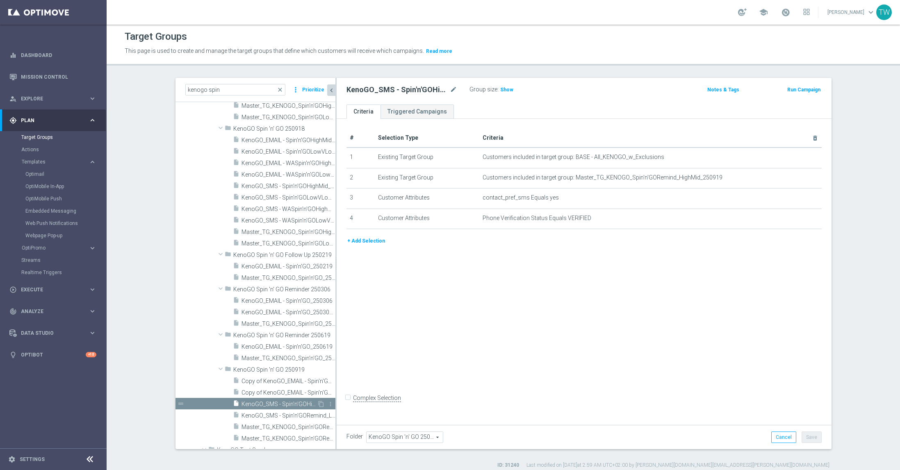
scroll to position [993, 0]
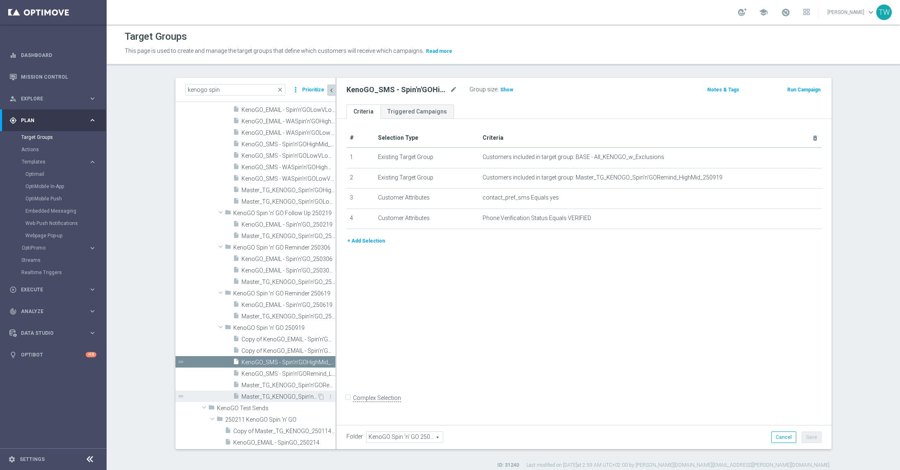
click at [279, 394] on span "Master_TG_KENOGO_Spin'n'GORemind_LowVLow_250919" at bounding box center [278, 397] width 75 height 7
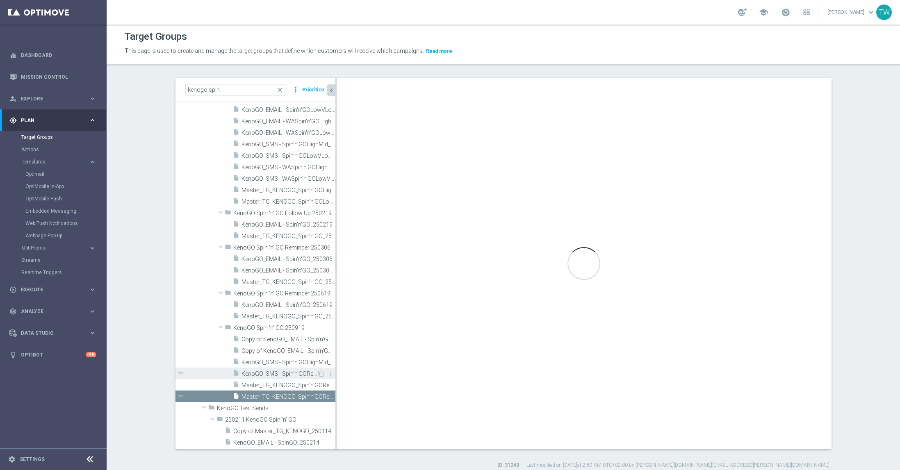
checkbox input "true"
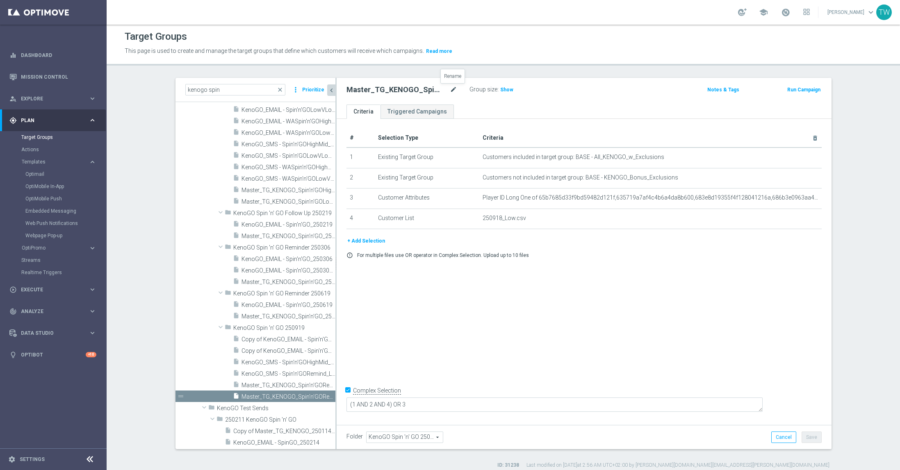
click at [455, 87] on icon "mode_edit" at bounding box center [453, 90] width 7 height 10
drag, startPoint x: 406, startPoint y: 88, endPoint x: 416, endPoint y: 101, distance: 16.3
click at [406, 89] on input "Master_TG_KENOGO_Spin'n'GORemind_LowVLow_250919" at bounding box center [401, 90] width 111 height 11
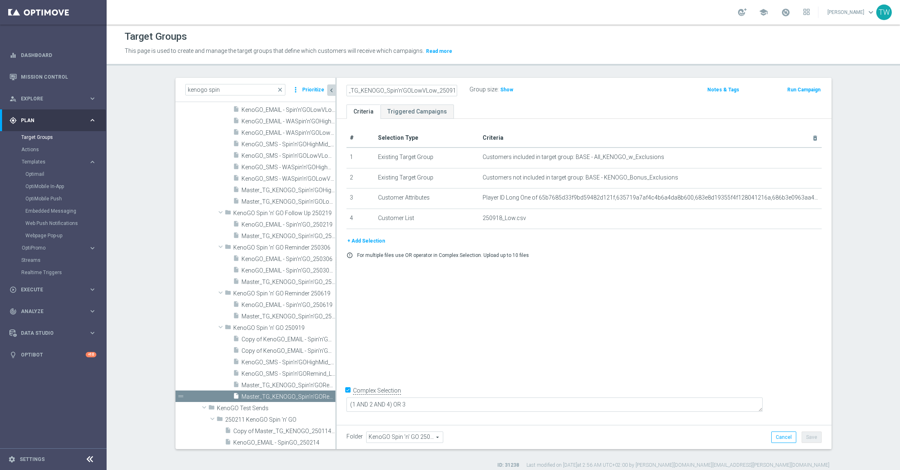
type input "Master_TG_KENOGO_Spin'n'GOLowVLow_250919"
click at [811, 438] on button "Save" at bounding box center [812, 437] width 20 height 11
click at [287, 385] on span "Master_TG_KENOGO_Spin'n'GORemind_HighMid_250919" at bounding box center [278, 385] width 75 height 7
click at [452, 88] on icon "mode_edit" at bounding box center [453, 90] width 7 height 10
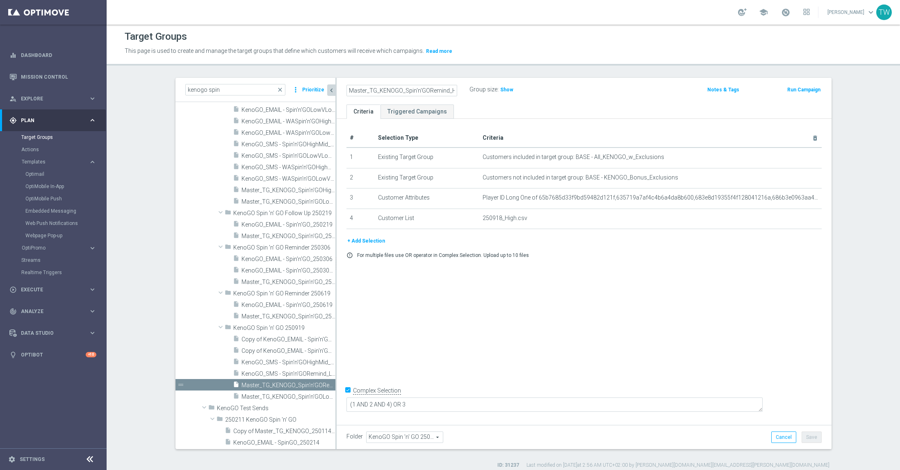
scroll to position [0, 37]
click at [413, 89] on input "Master_TG_KENOGO_Spin'n'GORemind_HighMid_250919" at bounding box center [401, 90] width 111 height 11
type input "Master_TG_KENOGO_Spin'n'GOHighMid_250919"
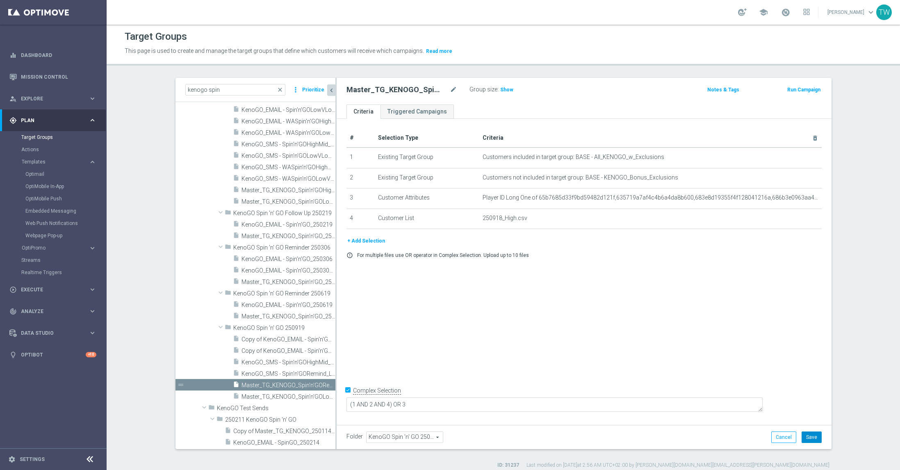
click at [806, 441] on button "Save" at bounding box center [812, 437] width 20 height 11
click at [300, 371] on span "KenoGO_SMS - Spin'n'GORemind_LowVLow_250919" at bounding box center [278, 374] width 75 height 7
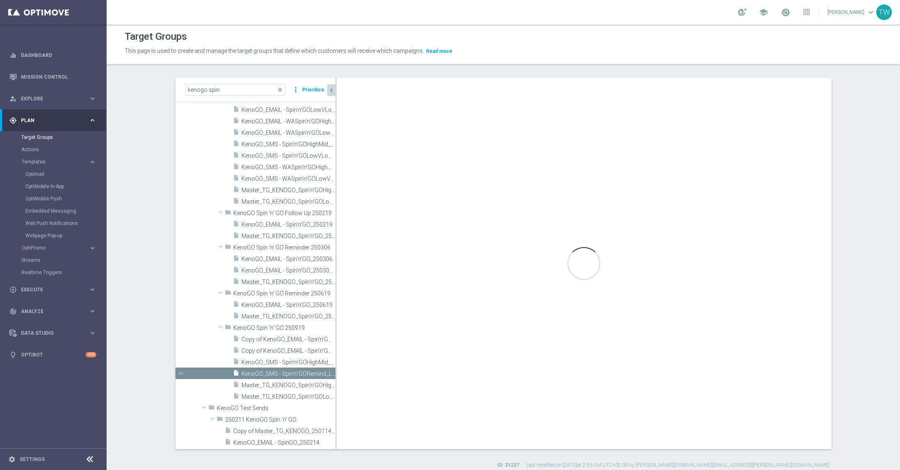
checkbox input "false"
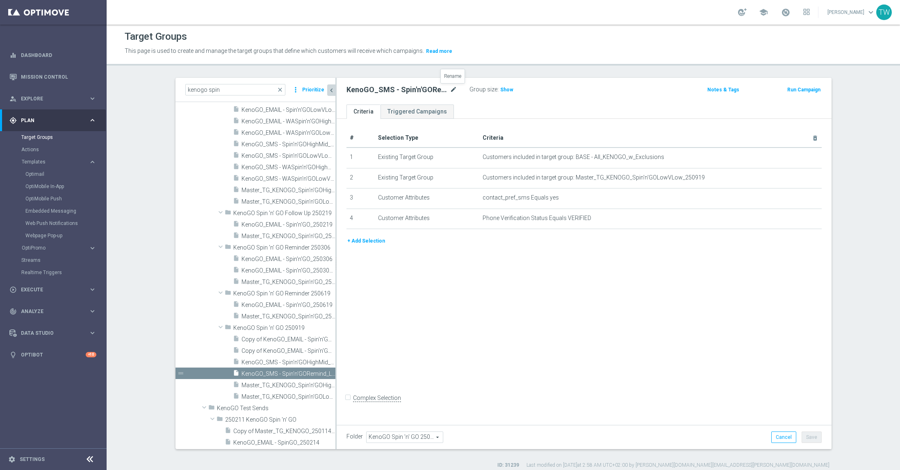
click at [455, 87] on icon "mode_edit" at bounding box center [453, 90] width 7 height 10
click at [409, 90] on input "KenoGO_SMS - Spin'n'GORemind_LowVLow_250919" at bounding box center [401, 90] width 111 height 11
type input "KenoGO_SMS - Spin'n'GOLowVLow_250919"
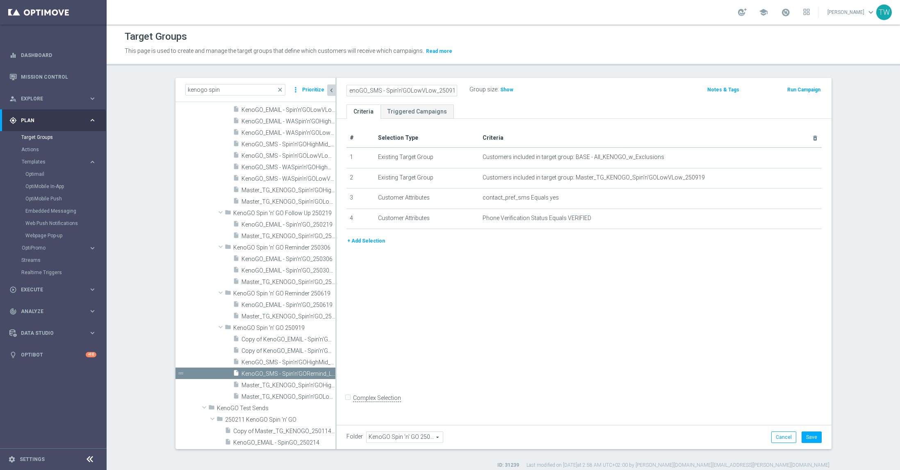
scroll to position [0, 0]
drag, startPoint x: 814, startPoint y: 438, endPoint x: 818, endPoint y: 437, distance: 4.2
click at [814, 438] on button "Save" at bounding box center [812, 437] width 20 height 11
click at [278, 350] on span "Copy of KenoGO_EMAIL - Spin'n'GOLowVLow_250918" at bounding box center [278, 351] width 75 height 7
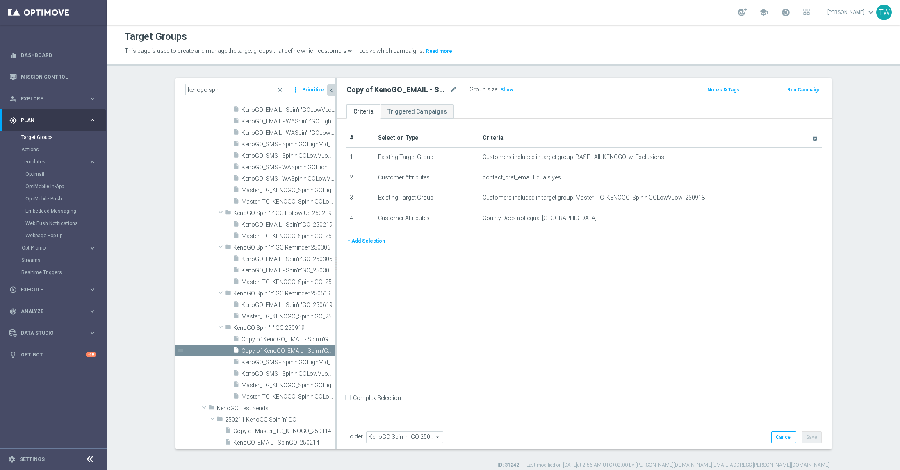
click at [448, 86] on div "Copy of KenoGO_EMAIL - Spin'n'GOLowVLow_250918 mode_edit" at bounding box center [401, 90] width 111 height 10
click at [450, 87] on icon "mode_edit" at bounding box center [453, 90] width 7 height 10
type input "KenoGO_EMAIL - Spin'n'GOLowVLow_250919"
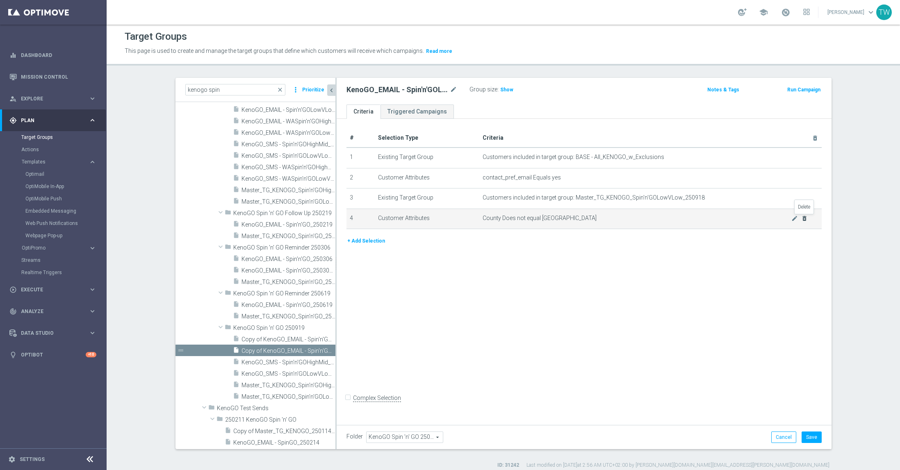
click at [805, 219] on icon "delete_forever" at bounding box center [804, 218] width 7 height 7
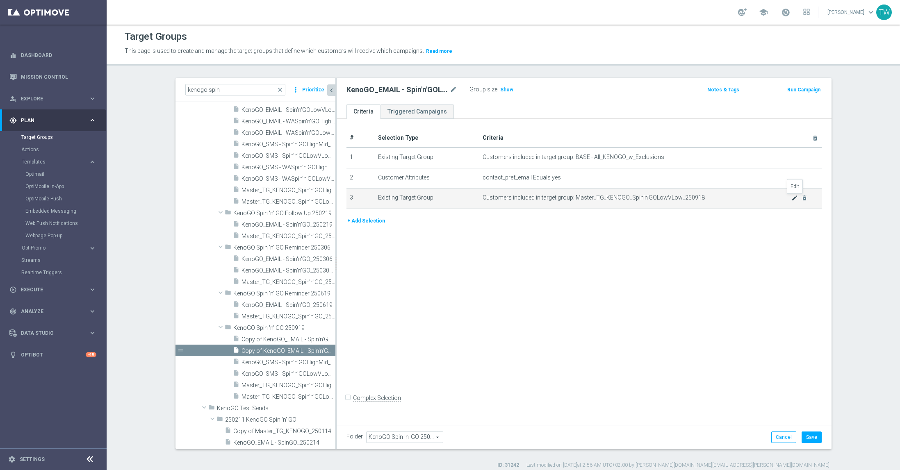
click at [796, 196] on icon "mode_edit" at bounding box center [794, 198] width 7 height 7
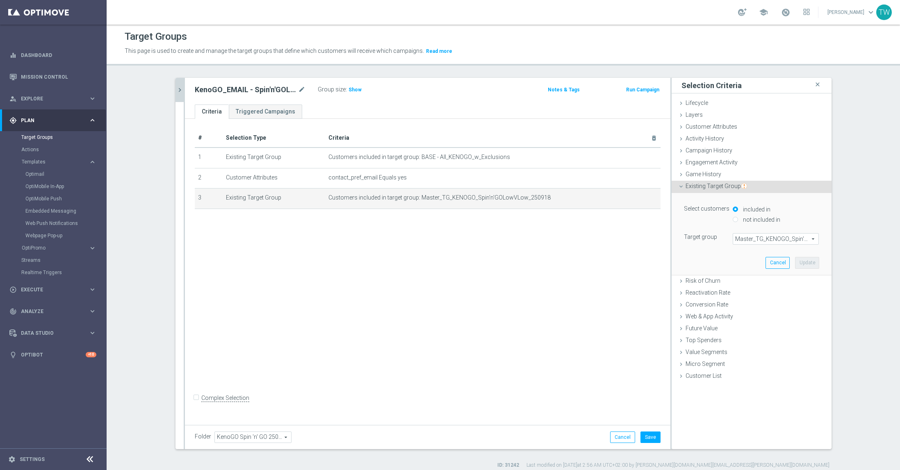
click at [795, 236] on span "Master_TG_KENOGO_Spin'n'GOLowVLow_250918" at bounding box center [775, 239] width 85 height 11
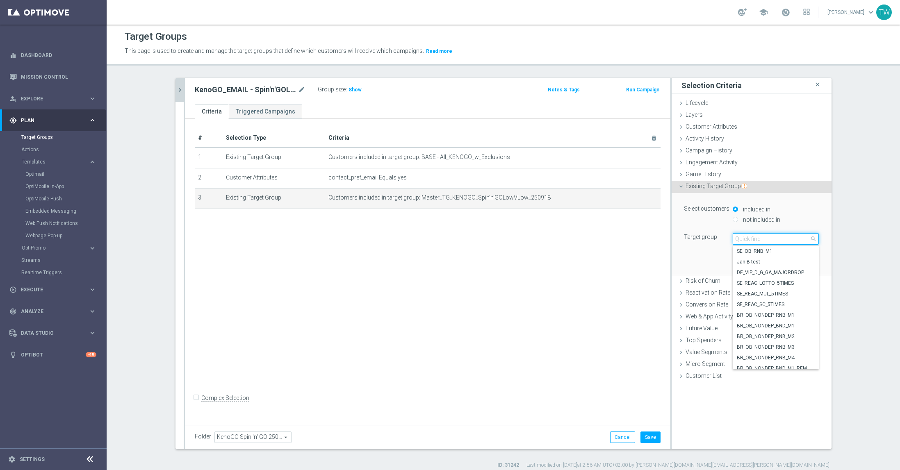
click at [795, 237] on input "search" at bounding box center [776, 238] width 86 height 11
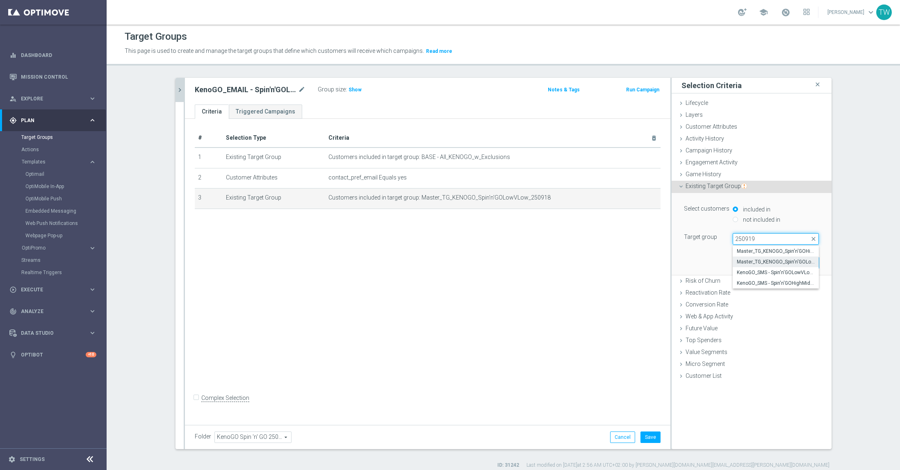
type input "250919"
click at [795, 262] on span "Master_TG_KENOGO_Spin'n'GOLowVLow_250919" at bounding box center [776, 262] width 78 height 7
type input "Master_TG_KENOGO_Spin'n'GOLowVLow_250919"
click at [804, 260] on button "Update" at bounding box center [807, 262] width 24 height 11
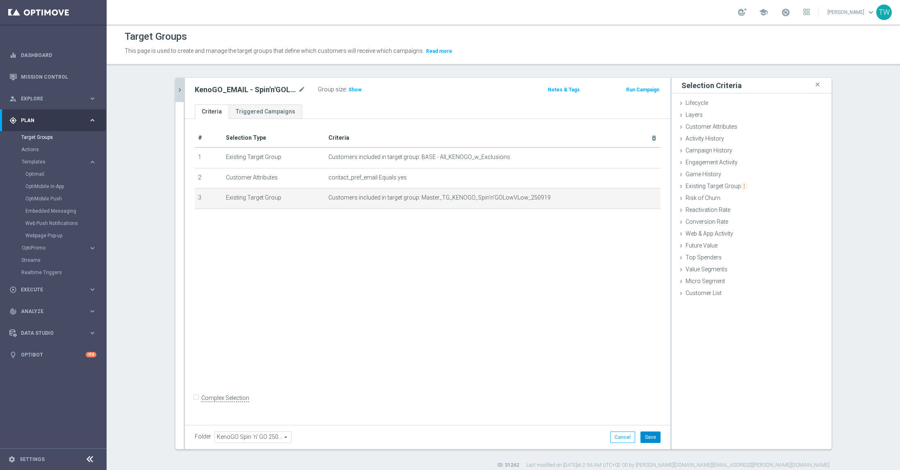
click at [652, 437] on button "Save" at bounding box center [650, 437] width 20 height 11
click at [180, 89] on icon "chevron_right" at bounding box center [180, 90] width 8 height 8
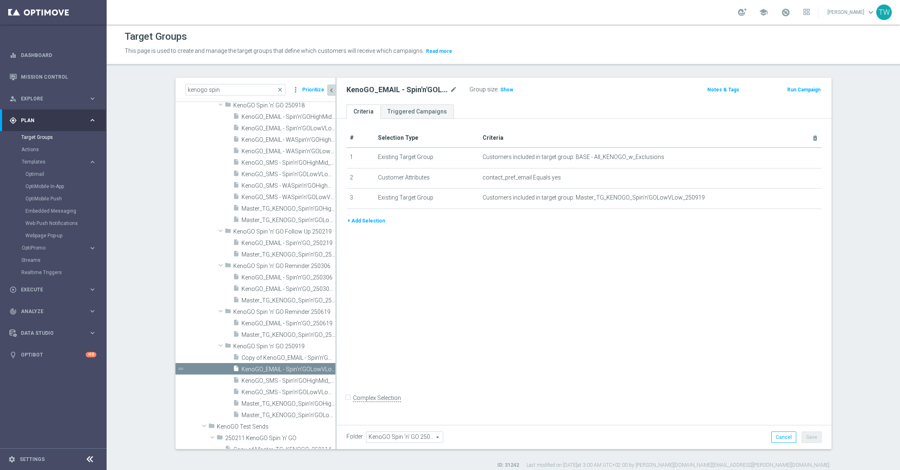
scroll to position [951, 0]
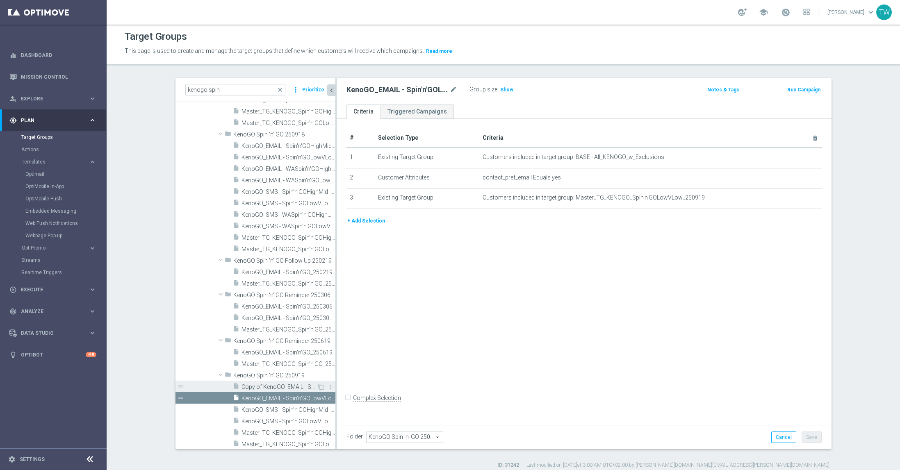
click at [293, 387] on span "Copy of KenoGO_EMAIL - Spin'n'GOHighMid_250918" at bounding box center [278, 387] width 75 height 7
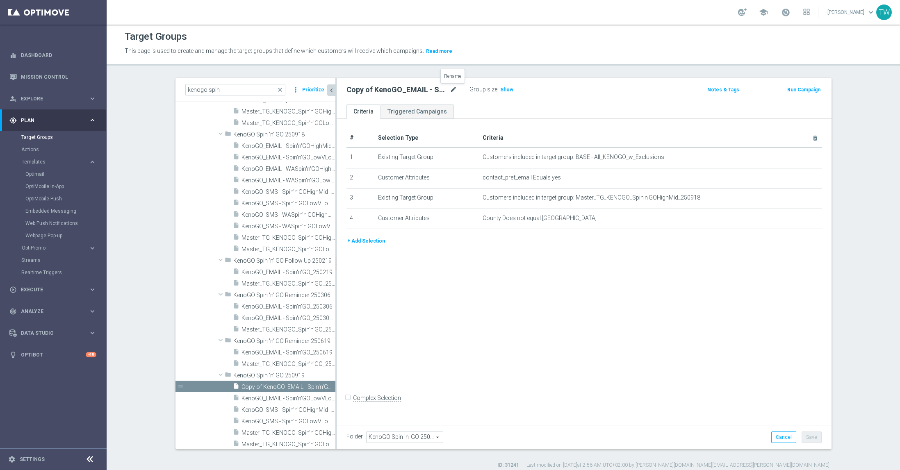
click at [451, 90] on icon "mode_edit" at bounding box center [453, 90] width 7 height 10
type input "KenoGO_EMAIL - Spin'n'GOHighMid_250919"
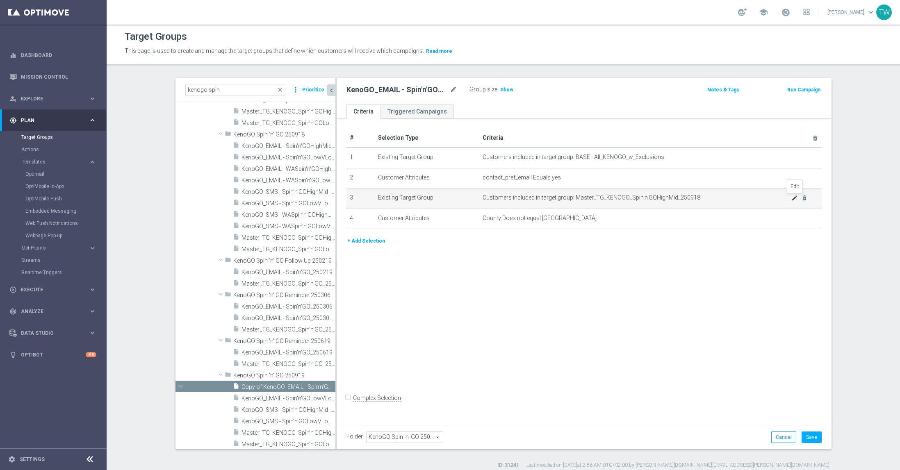
click at [795, 198] on icon "mode_edit" at bounding box center [794, 198] width 7 height 7
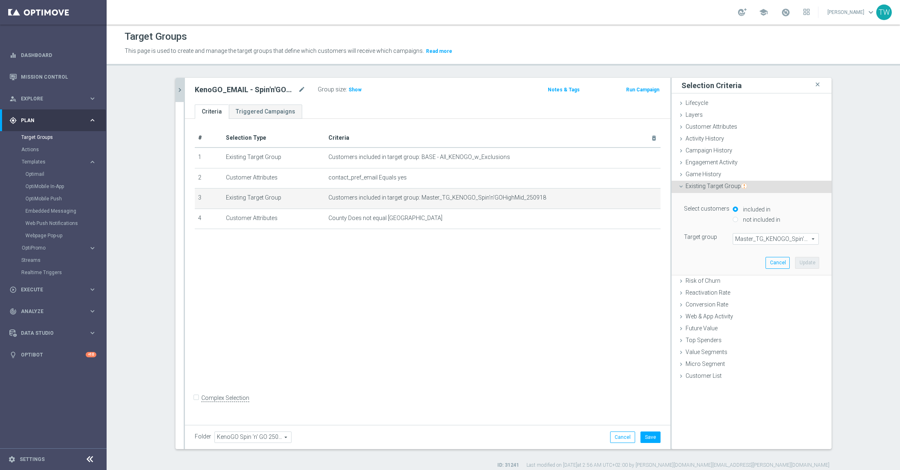
click at [781, 237] on span "Master_TG_KENOGO_Spin'n'GOHighMid_250918" at bounding box center [775, 239] width 85 height 11
click at [0, 0] on input "search" at bounding box center [0, 0] width 0 height 0
type input "250919"
click at [791, 250] on span "Master_TG_KENOGO_Spin'n'GOHighMid_250919" at bounding box center [776, 251] width 78 height 7
type input "Master_TG_KENOGO_Spin'n'GOHighMid_250919"
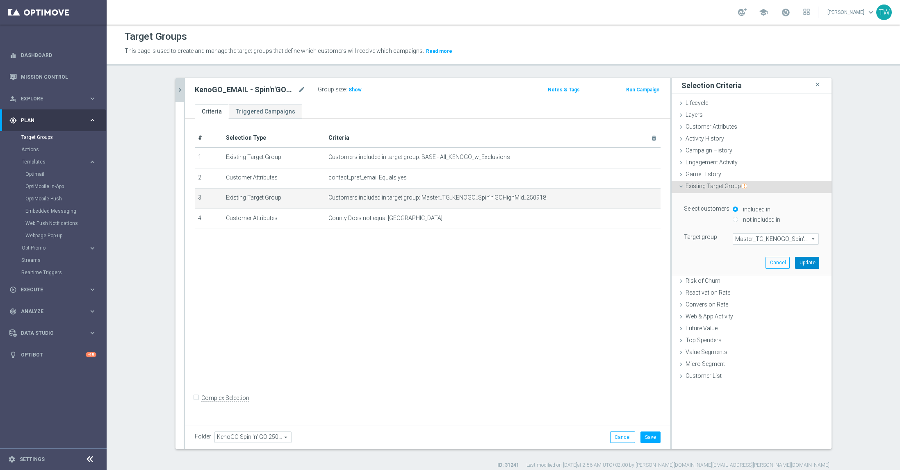
click at [804, 260] on button "Update" at bounding box center [807, 262] width 24 height 11
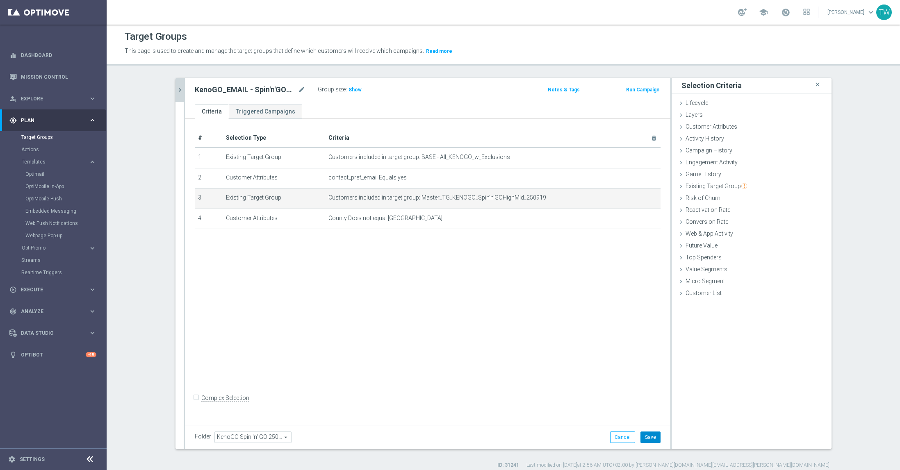
click at [651, 433] on button "Save" at bounding box center [650, 437] width 20 height 11
click at [183, 91] on icon "chevron_right" at bounding box center [180, 90] width 8 height 8
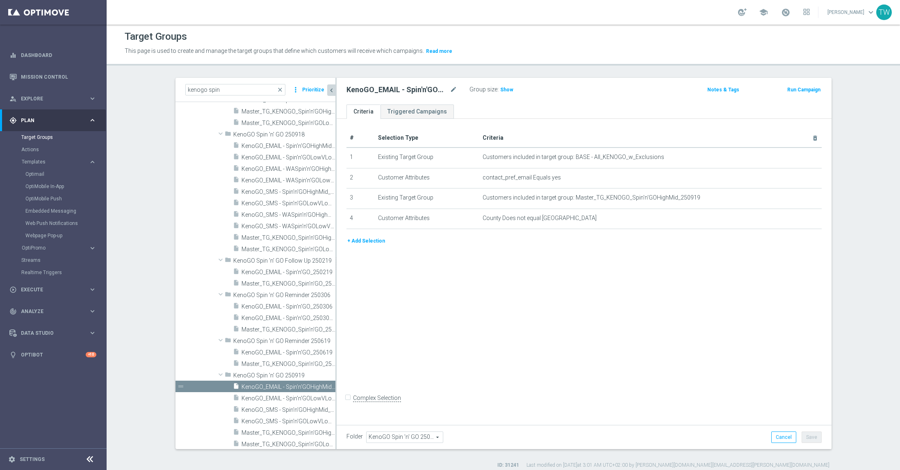
scroll to position [951, 0]
click at [281, 398] on span "KenoGO_EMAIL - Spin'n'GOLowVLow_250919" at bounding box center [278, 398] width 75 height 7
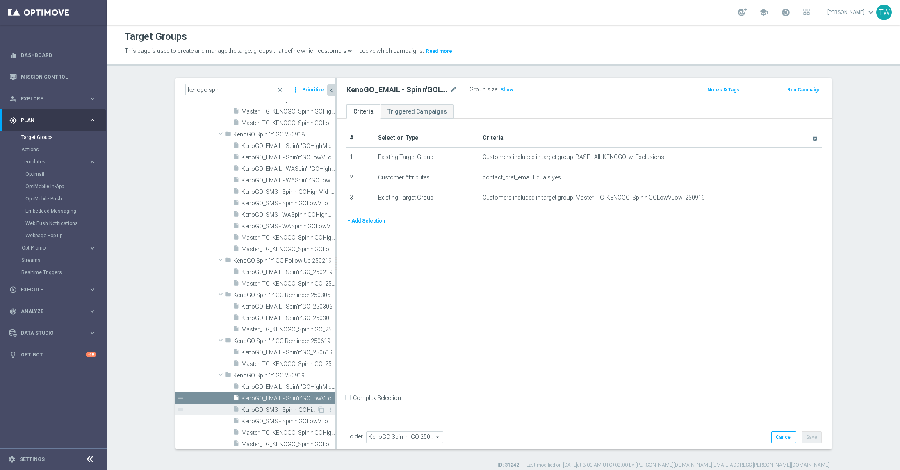
click at [288, 411] on span "KenoGO_SMS - Spin'n'GOHighMid_250919" at bounding box center [278, 410] width 75 height 7
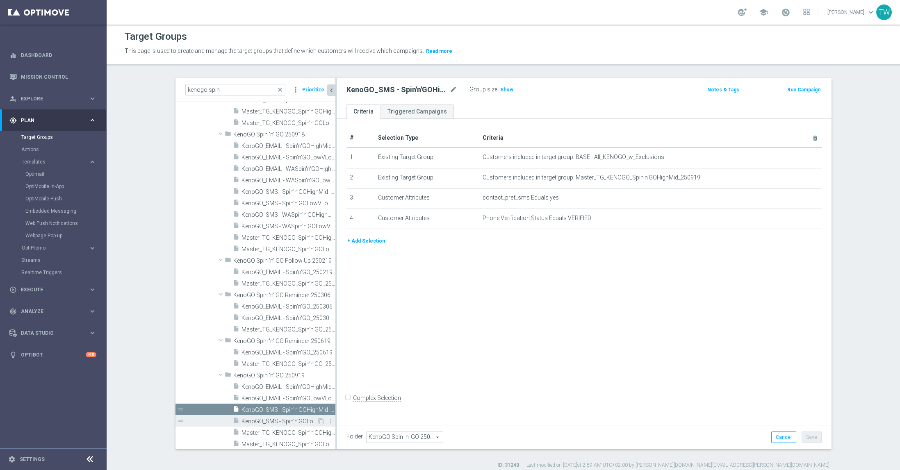
click at [292, 420] on span "KenoGO_SMS - Spin'n'GOLowVLow_250919" at bounding box center [278, 421] width 75 height 7
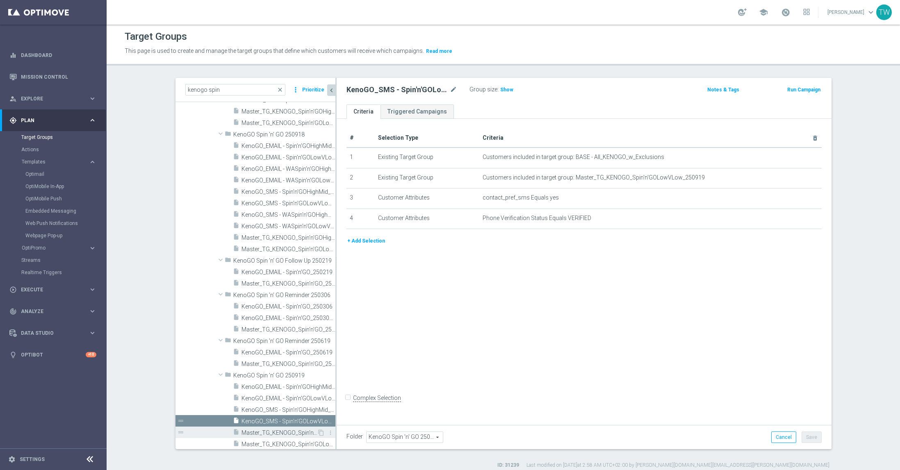
click at [292, 430] on span "Master_TG_KENOGO_Spin'n'GOHighMid_250919" at bounding box center [278, 433] width 75 height 7
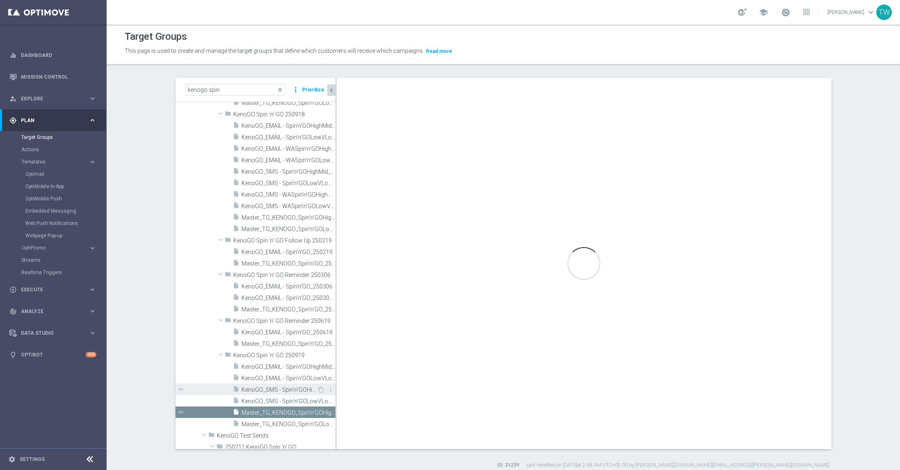
scroll to position [966, 0]
checkbox input "true"
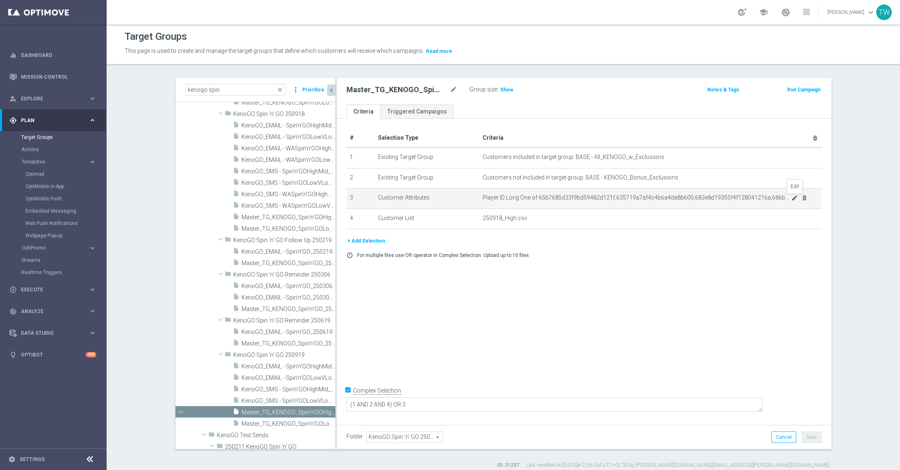
click at [792, 198] on icon "mode_edit" at bounding box center [794, 198] width 7 height 7
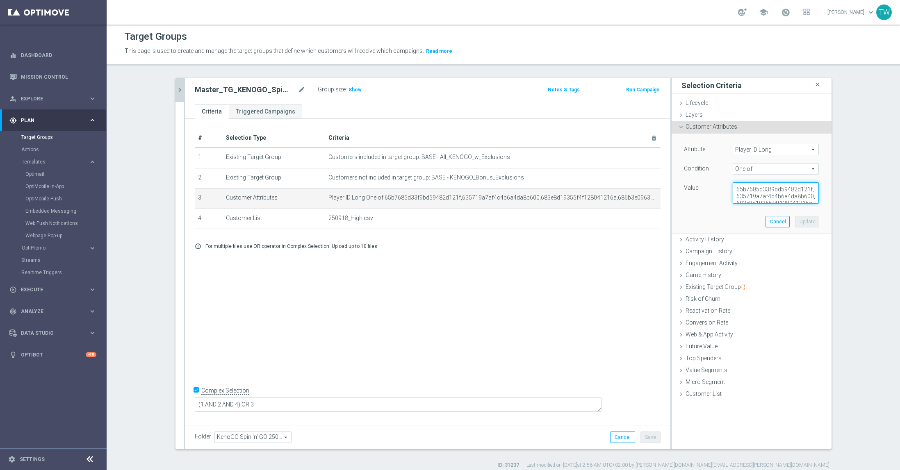
click at [776, 201] on textarea "65b7685d33f9bd59482d121f,635719a7af4c4b6a4da8b600,683e8d19355f4f128041216a,686b…" at bounding box center [776, 192] width 86 height 21
paste textarea ", 68cb600da8f9433700fc10dc"
type textarea "65b7685d33f9bd59482d121f,635719a7af4c4b6a4da8b600,683e8d19355f4f128041216a,686b…"
click at [811, 220] on button "Update" at bounding box center [807, 221] width 24 height 11
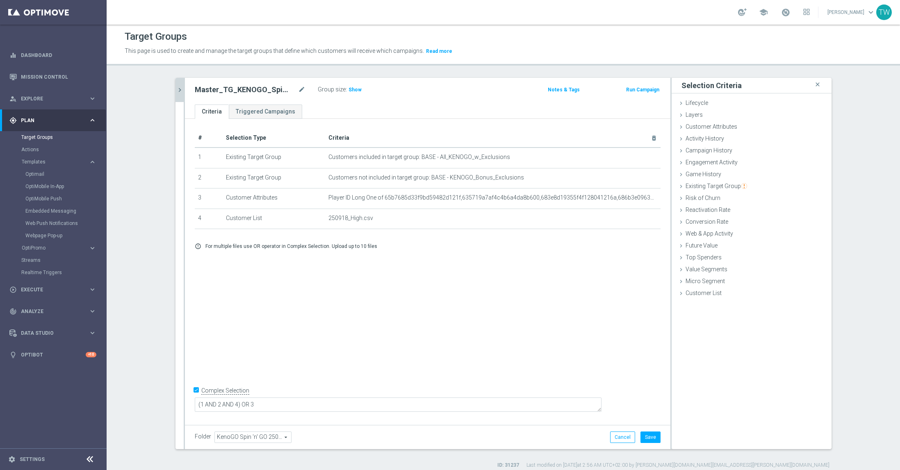
scroll to position [0, 0]
click at [653, 435] on button "Save" at bounding box center [650, 438] width 20 height 11
click at [180, 90] on icon "chevron_right" at bounding box center [180, 91] width 8 height 8
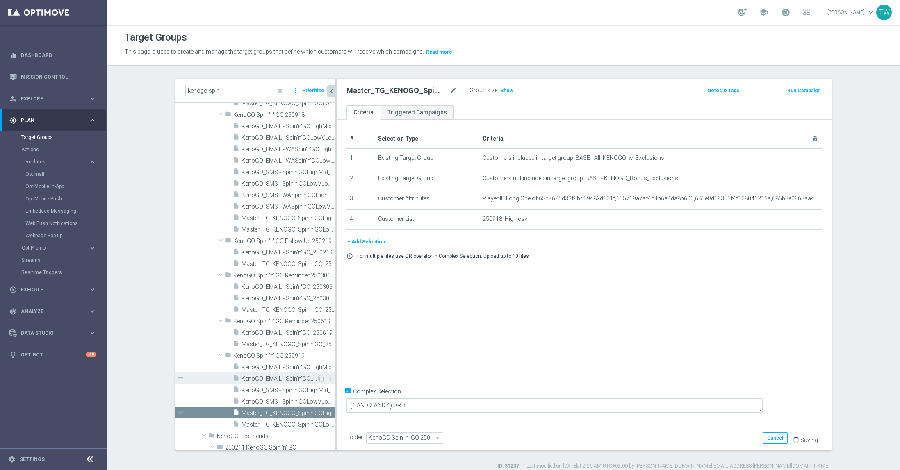
scroll to position [966, 0]
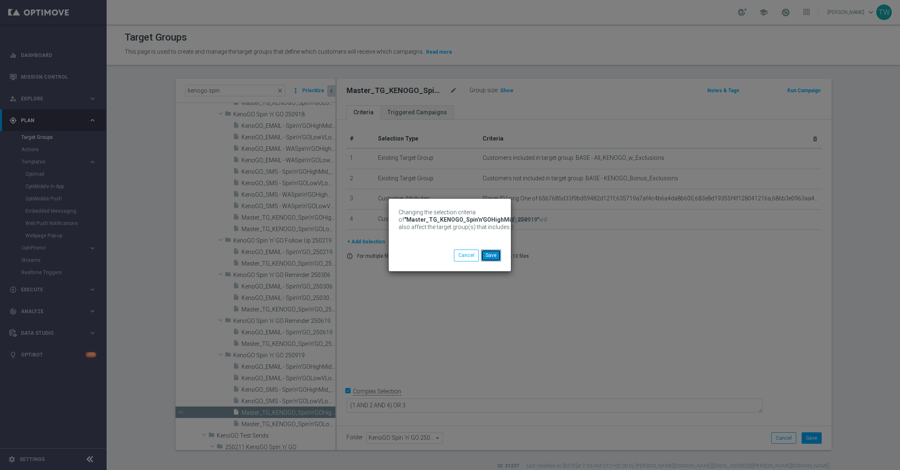
click at [493, 254] on button "Save" at bounding box center [491, 255] width 20 height 11
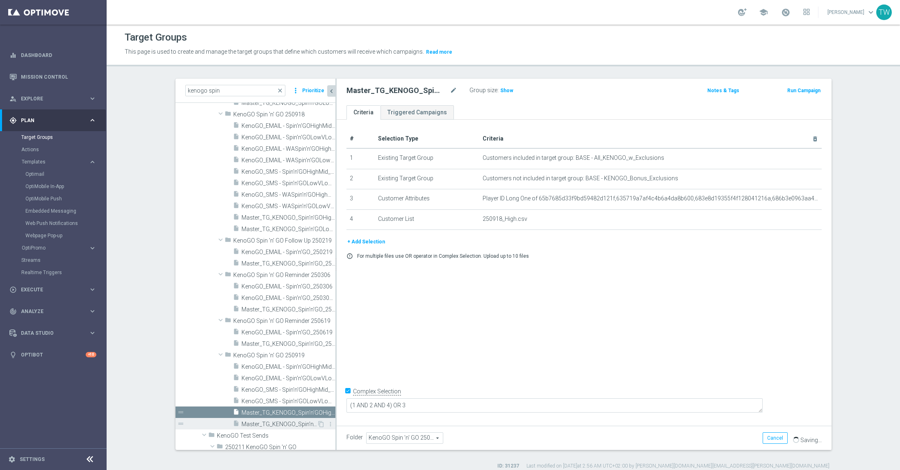
scroll to position [967, 0]
click at [286, 423] on span "Master_TG_KENOGO_Spin'n'GOLowVLow_250919" at bounding box center [278, 424] width 75 height 7
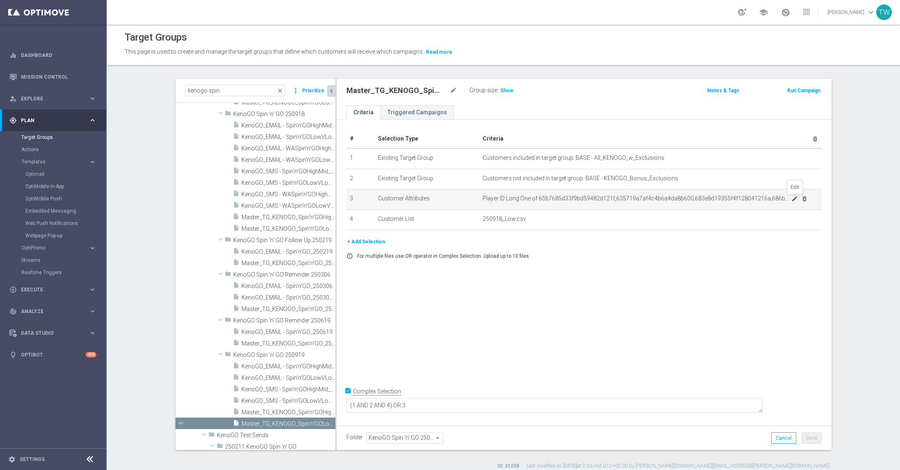
click at [794, 199] on icon "mode_edit" at bounding box center [794, 199] width 7 height 7
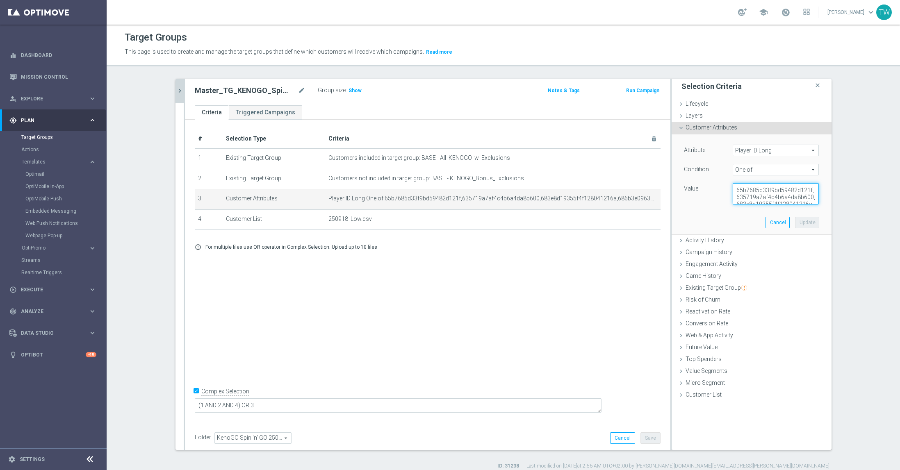
click at [785, 203] on textarea "65b7685d33f9bd59482d121f,635719a7af4c4b6a4da8b600,683e8d19355f4f128041216a,686b…" at bounding box center [776, 193] width 86 height 21
paste textarea ", 68cb600da8f9433700fc10dc"
type textarea "65b7685d33f9bd59482d121f,635719a7af4c4b6a4da8b600,683e8d19355f4f128041216a,686b…"
click at [813, 221] on button "Update" at bounding box center [807, 222] width 24 height 11
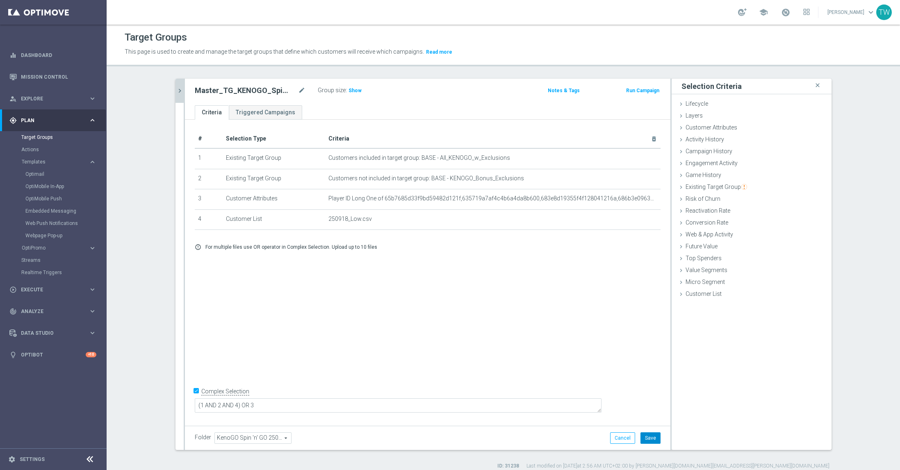
click at [651, 442] on button "Save" at bounding box center [650, 438] width 20 height 11
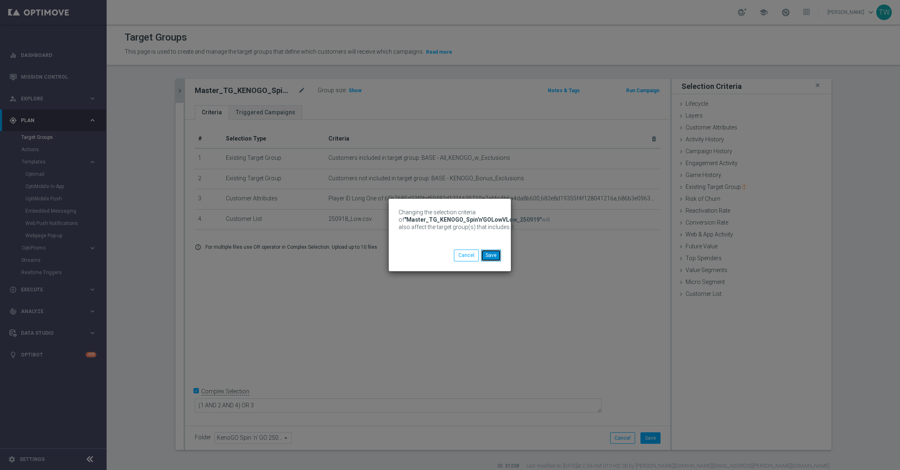
click at [496, 255] on button "Save" at bounding box center [491, 255] width 20 height 11
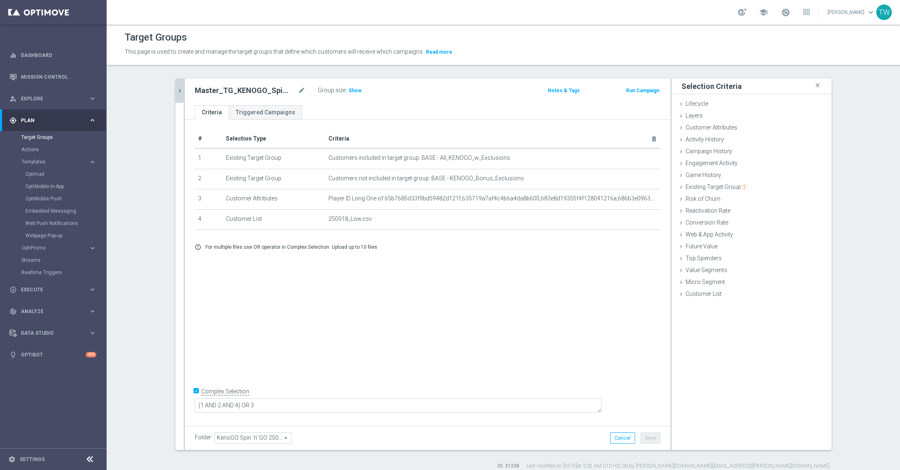
click at [180, 89] on icon "chevron_right" at bounding box center [180, 91] width 8 height 8
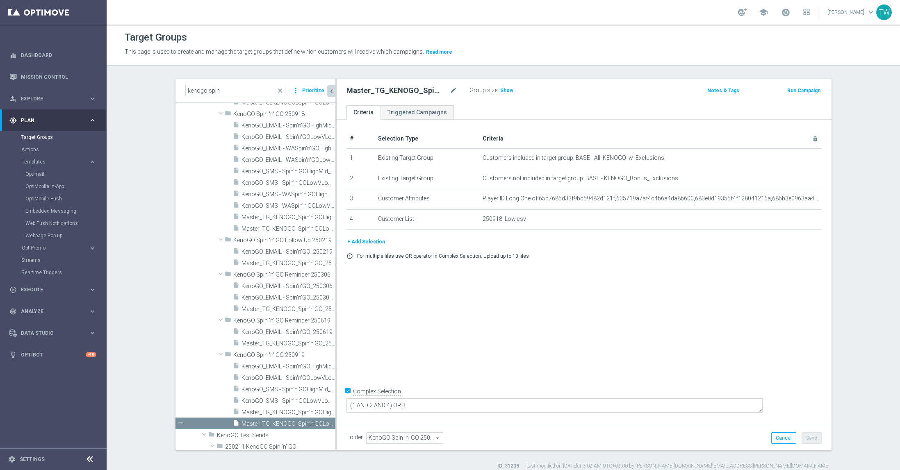
click at [282, 92] on span "close" at bounding box center [280, 90] width 7 height 7
click at [243, 91] on input "kenogo spin" at bounding box center [235, 90] width 100 height 11
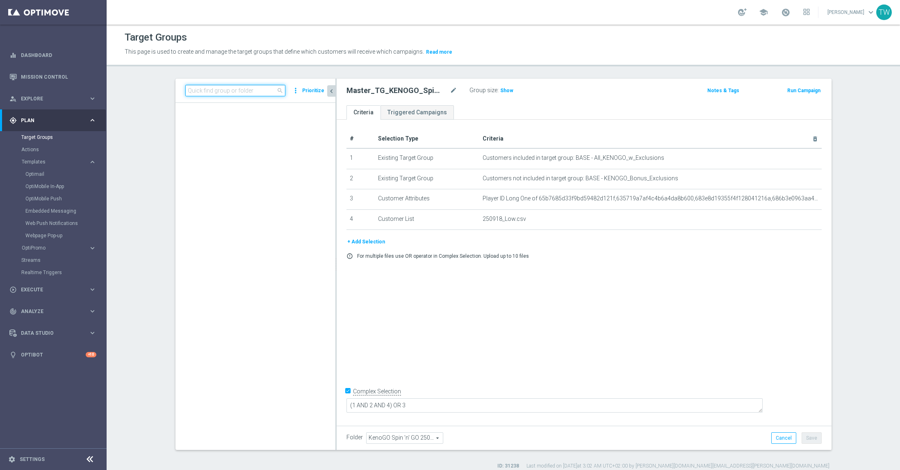
scroll to position [1404, 0]
